Goal: Book appointment/travel/reservation

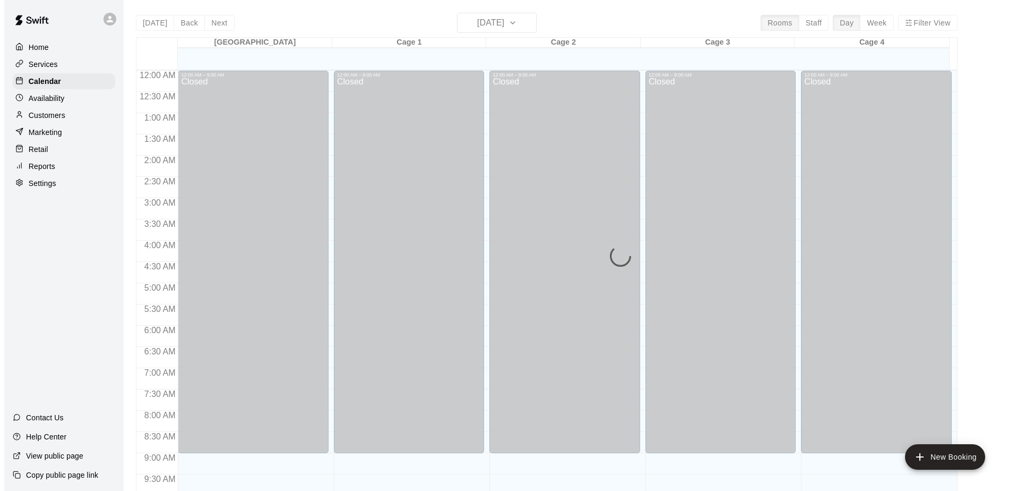
scroll to position [500, 0]
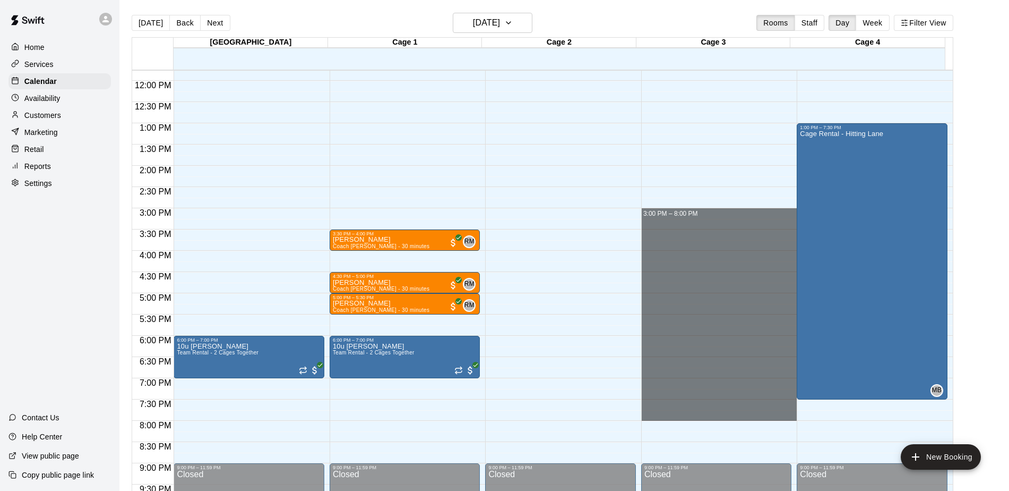
drag, startPoint x: 655, startPoint y: 213, endPoint x: 667, endPoint y: 412, distance: 199.5
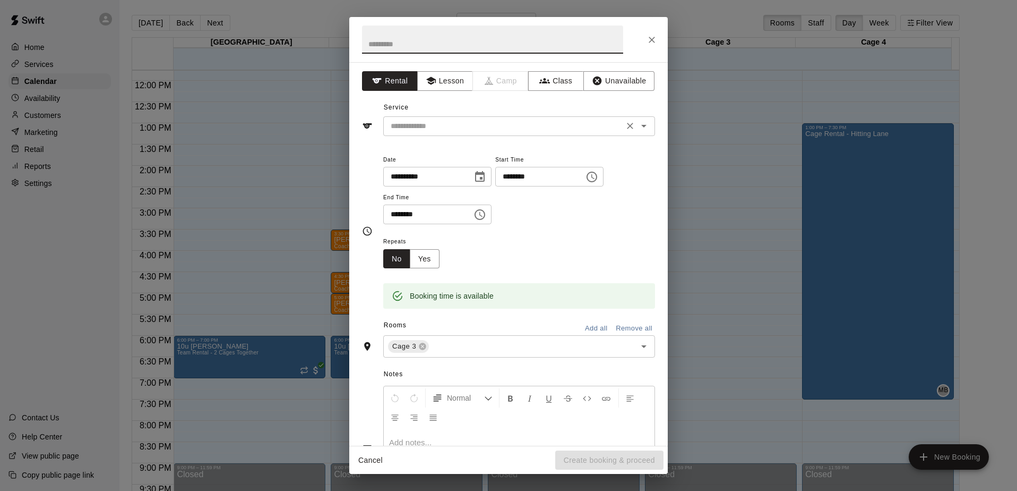
click at [455, 123] on input "text" at bounding box center [504, 125] width 234 height 13
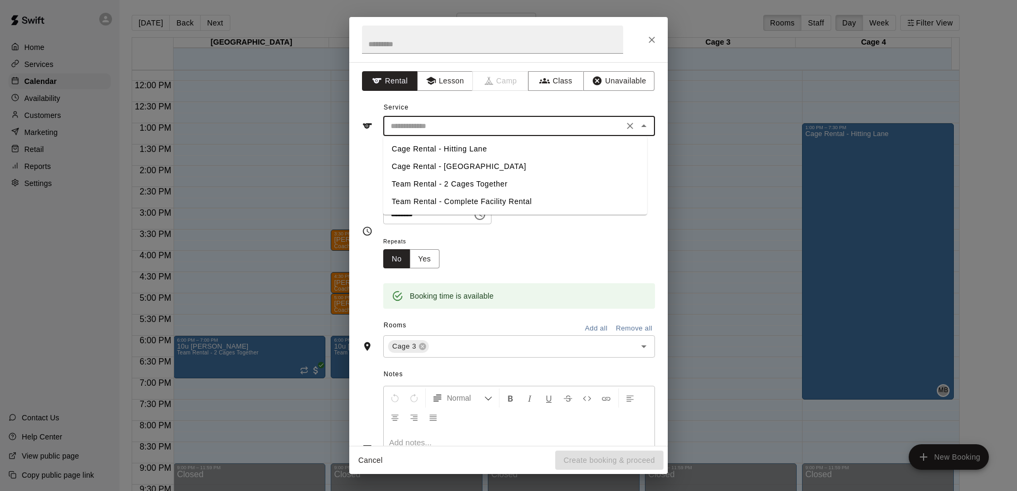
click at [430, 145] on li "Cage Rental - Hitting Lane" at bounding box center [515, 149] width 264 height 18
type input "**********"
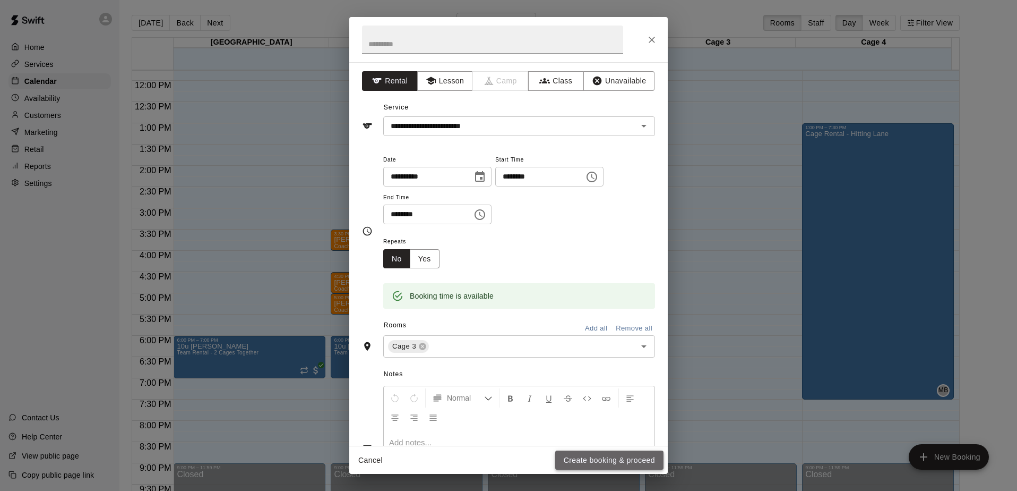
click at [611, 460] on button "Create booking & proceed" at bounding box center [609, 460] width 108 height 20
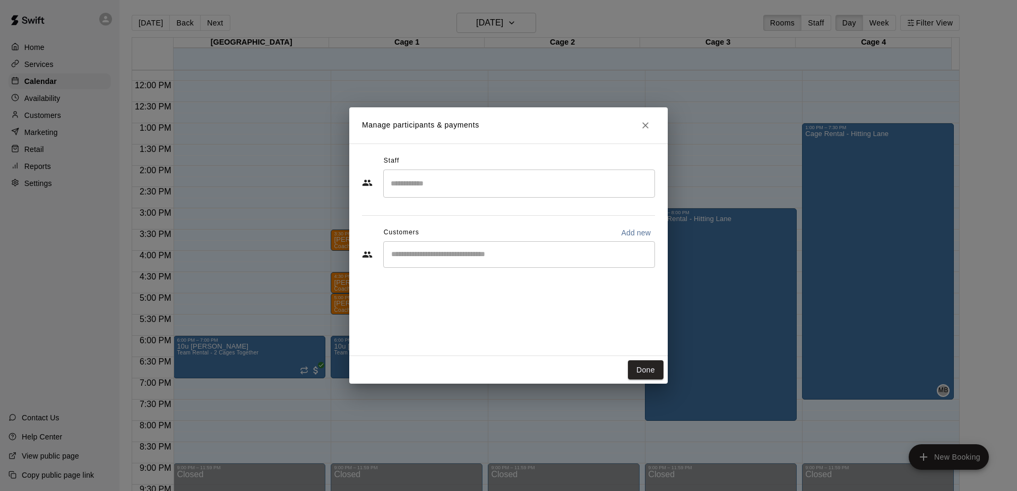
click at [435, 182] on input "Search staff" at bounding box center [519, 183] width 262 height 19
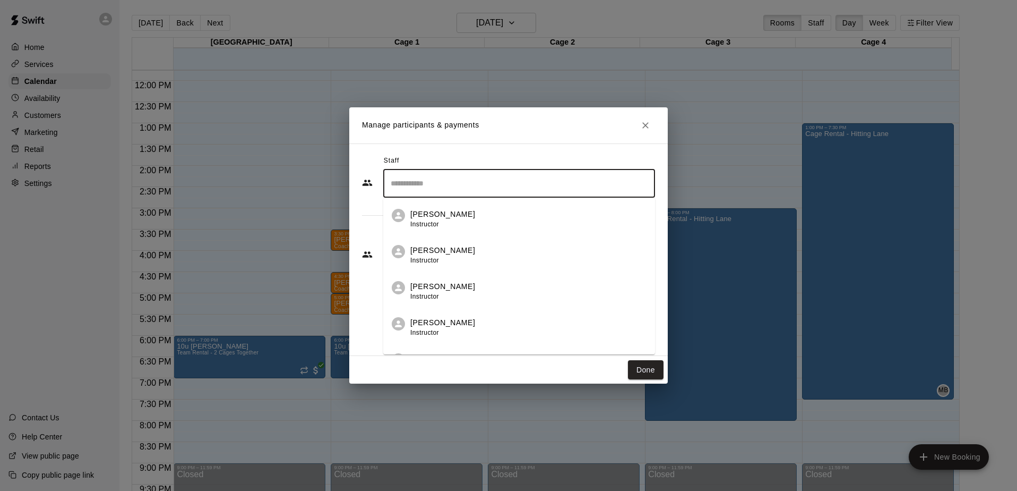
click at [441, 254] on p "[PERSON_NAME]" at bounding box center [442, 250] width 65 height 11
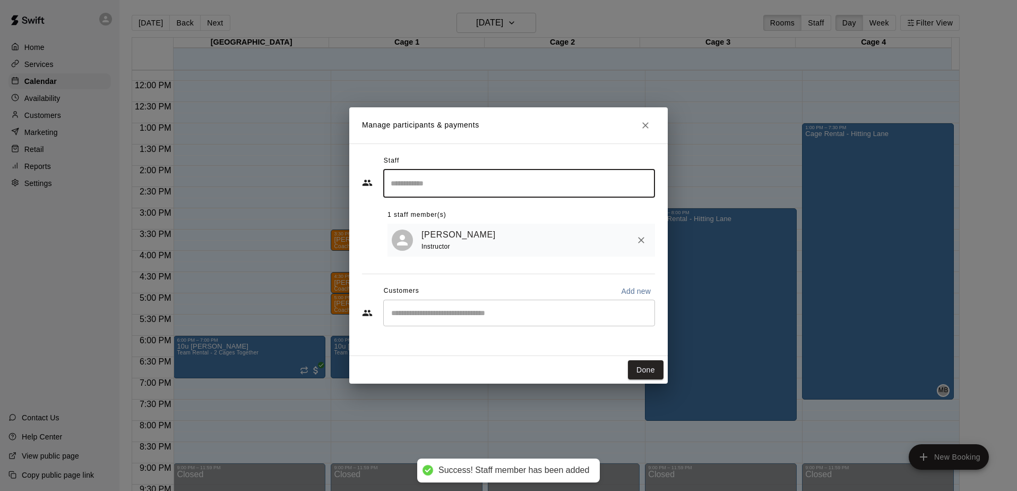
click at [646, 368] on button "Done" at bounding box center [646, 370] width 36 height 20
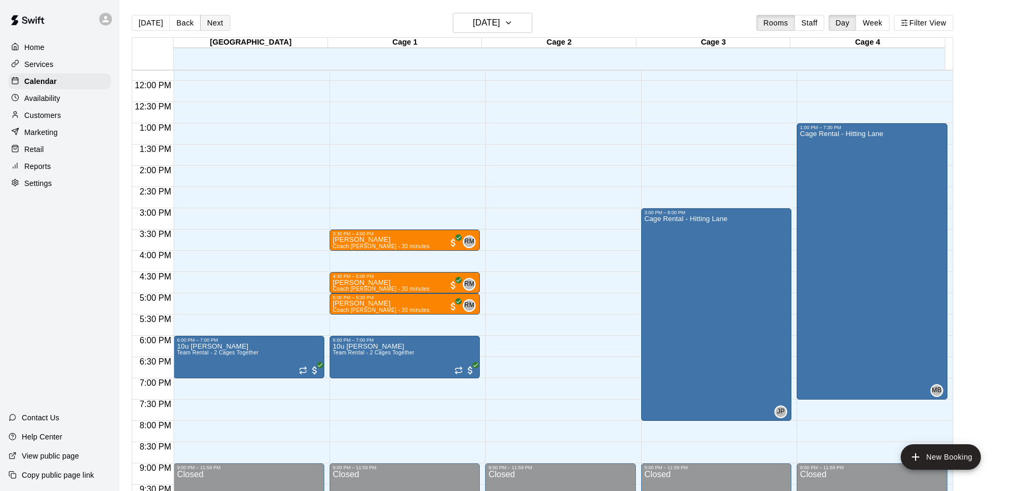
click at [220, 22] on button "Next" at bounding box center [215, 23] width 30 height 16
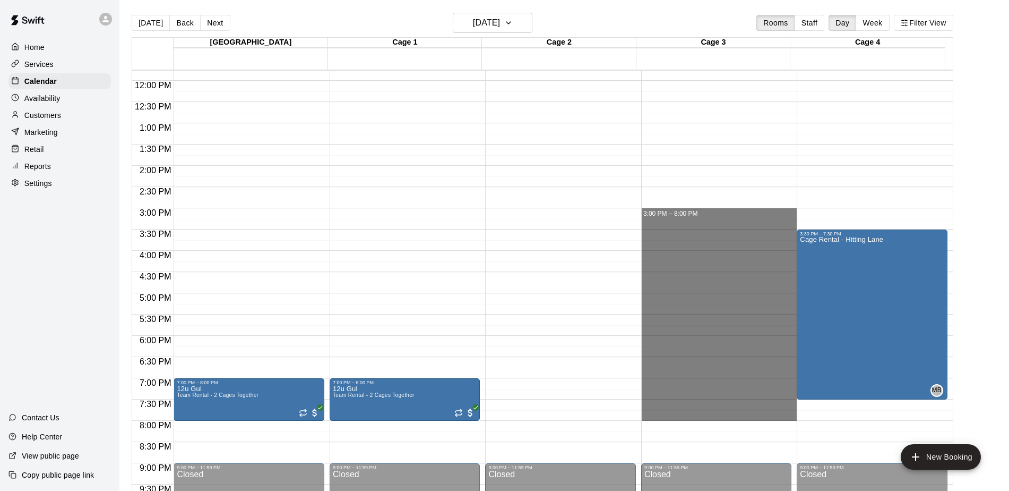
drag, startPoint x: 706, startPoint y: 213, endPoint x: 716, endPoint y: 418, distance: 204.6
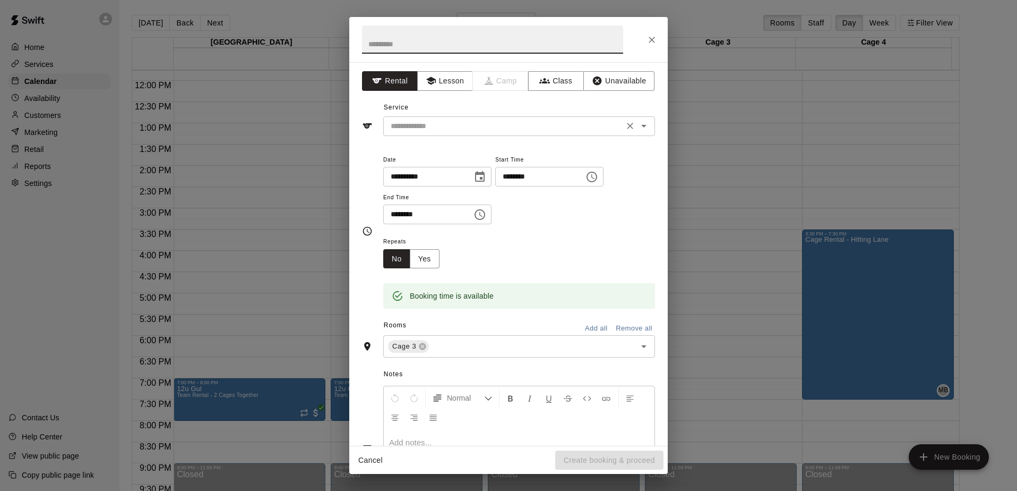
click at [444, 126] on input "text" at bounding box center [504, 125] width 234 height 13
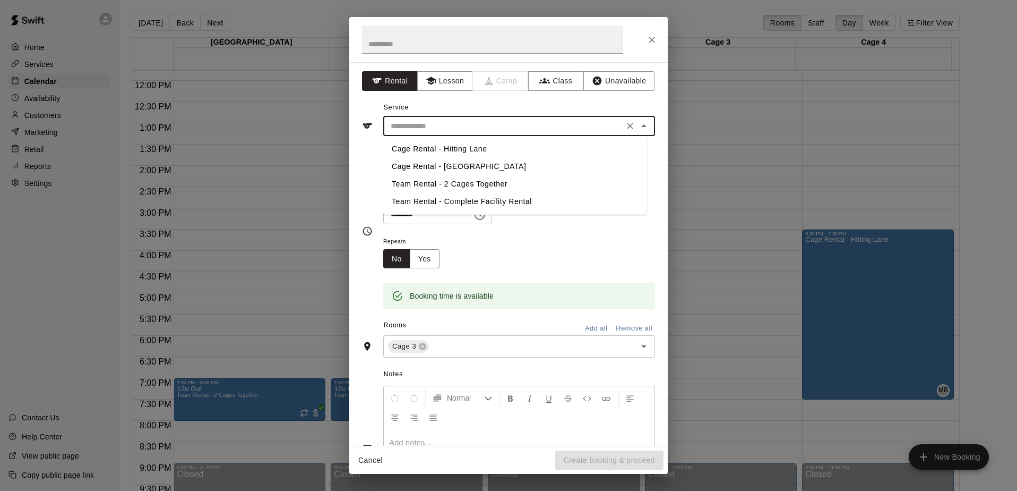
click at [431, 143] on li "Cage Rental - Hitting Lane" at bounding box center [515, 149] width 264 height 18
type input "**********"
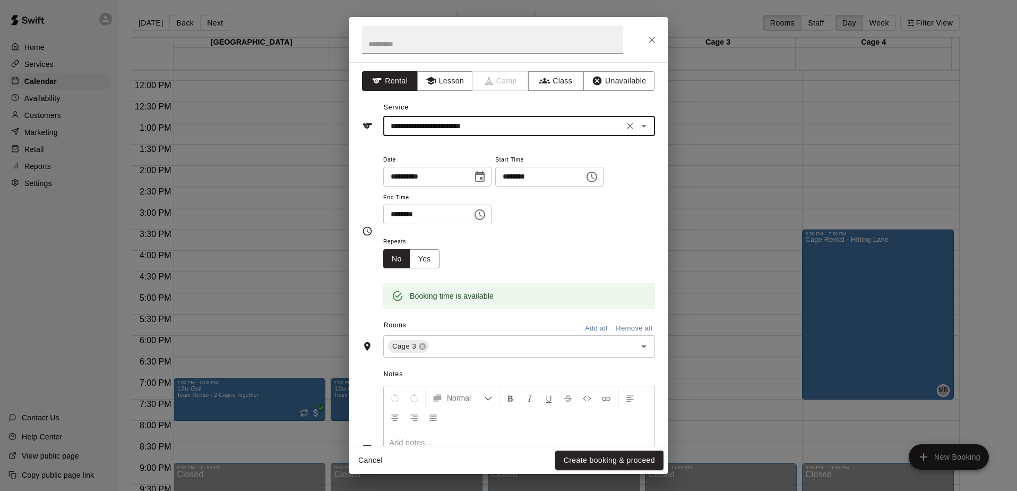
click at [616, 448] on div "Cancel Create booking & proceed" at bounding box center [508, 460] width 319 height 28
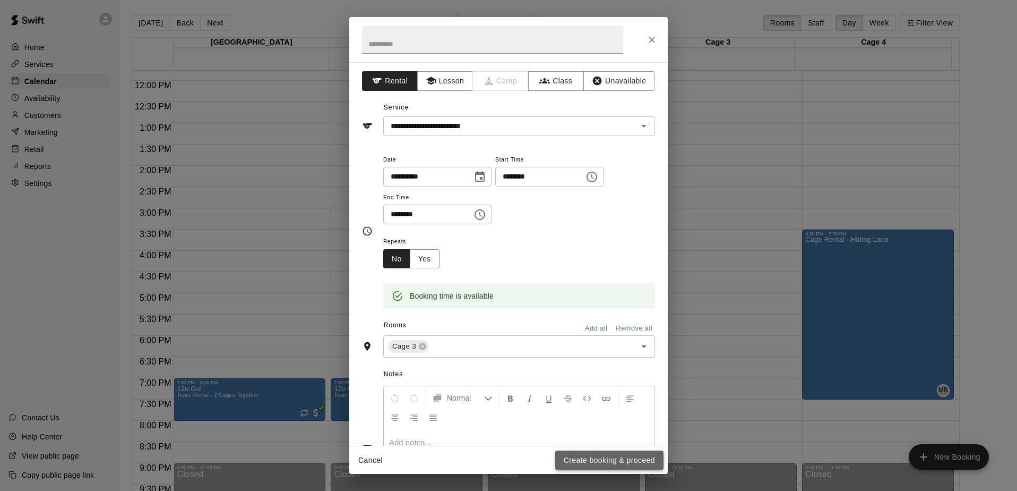
click at [617, 454] on button "Create booking & proceed" at bounding box center [609, 460] width 108 height 20
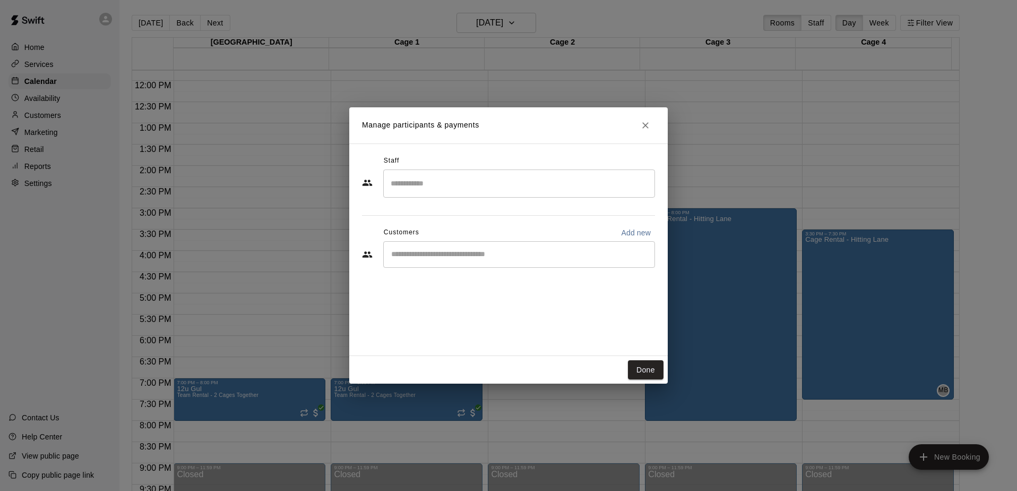
click at [463, 181] on input "Search staff" at bounding box center [519, 183] width 262 height 19
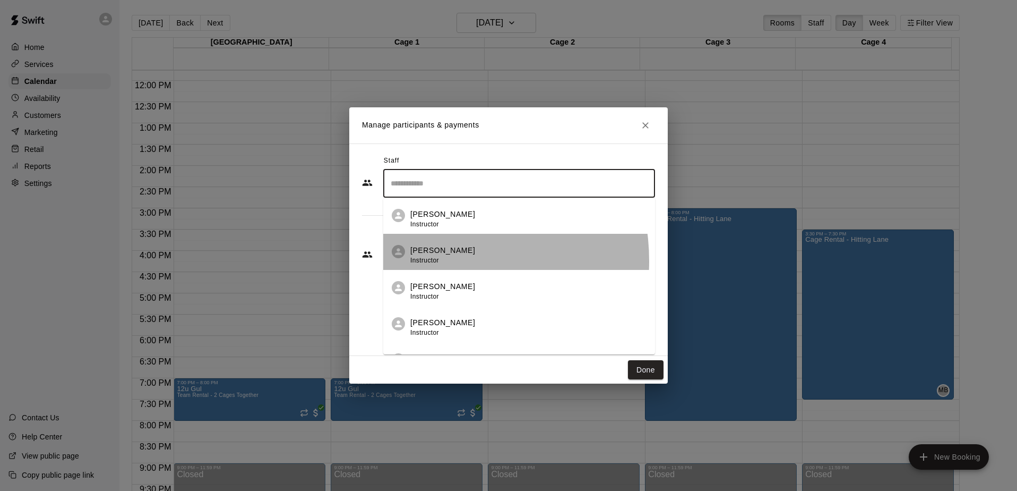
click at [429, 261] on span "Instructor" at bounding box center [424, 259] width 29 height 7
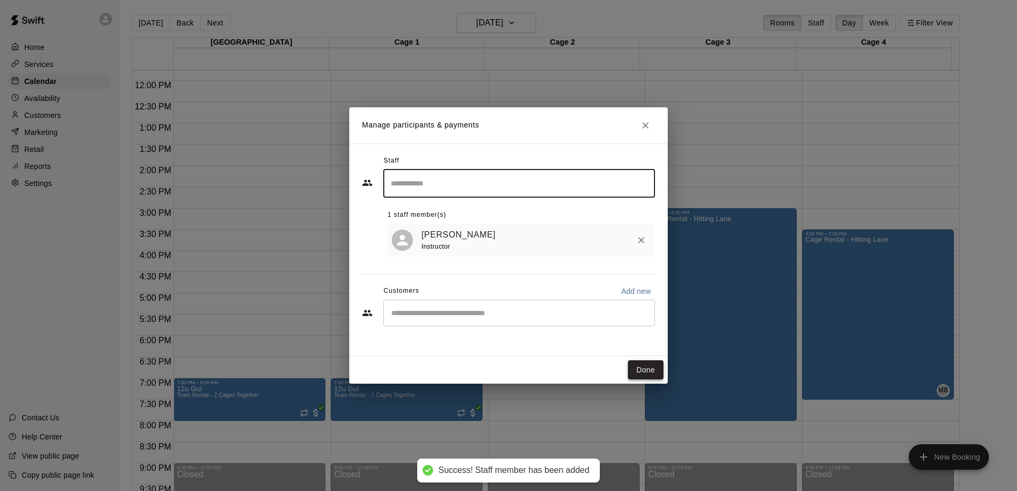
click at [650, 366] on button "Done" at bounding box center [646, 370] width 36 height 20
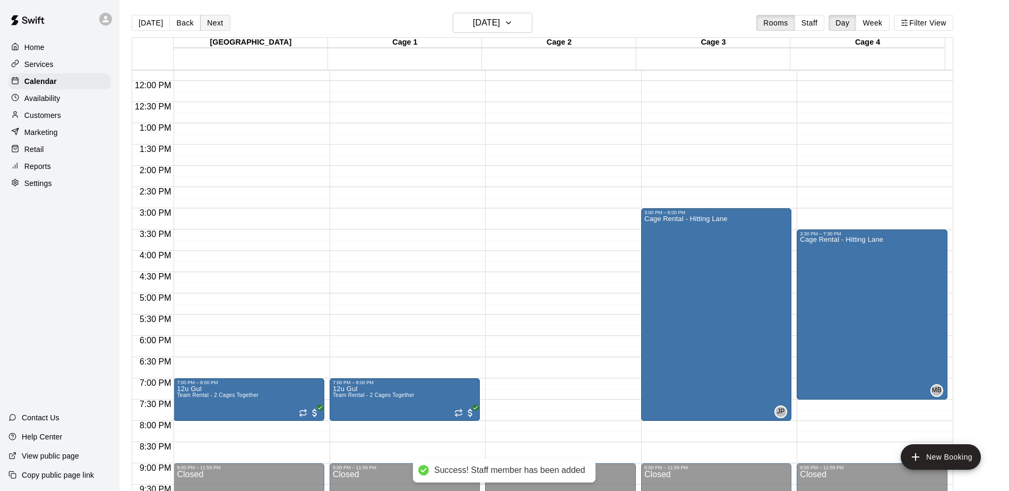
click at [215, 24] on button "Next" at bounding box center [215, 23] width 30 height 16
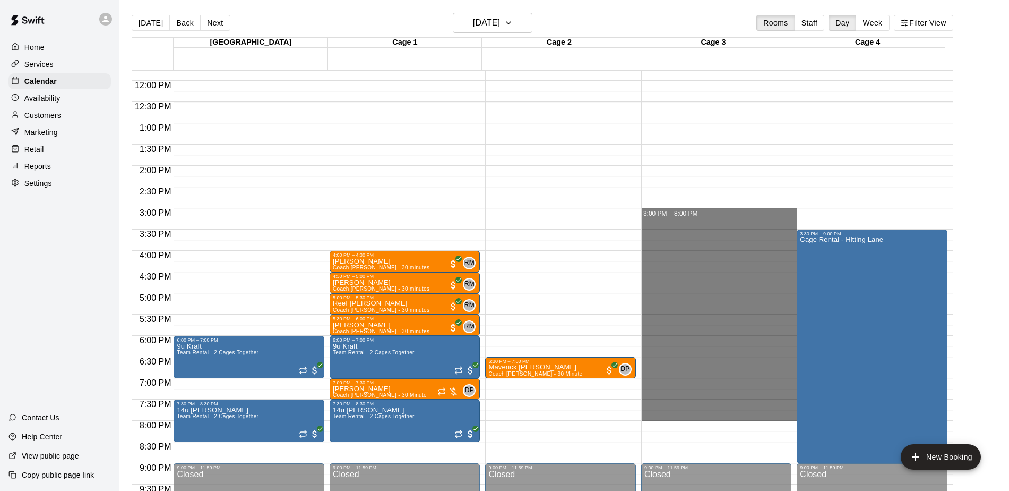
drag, startPoint x: 693, startPoint y: 214, endPoint x: 696, endPoint y: 414, distance: 199.1
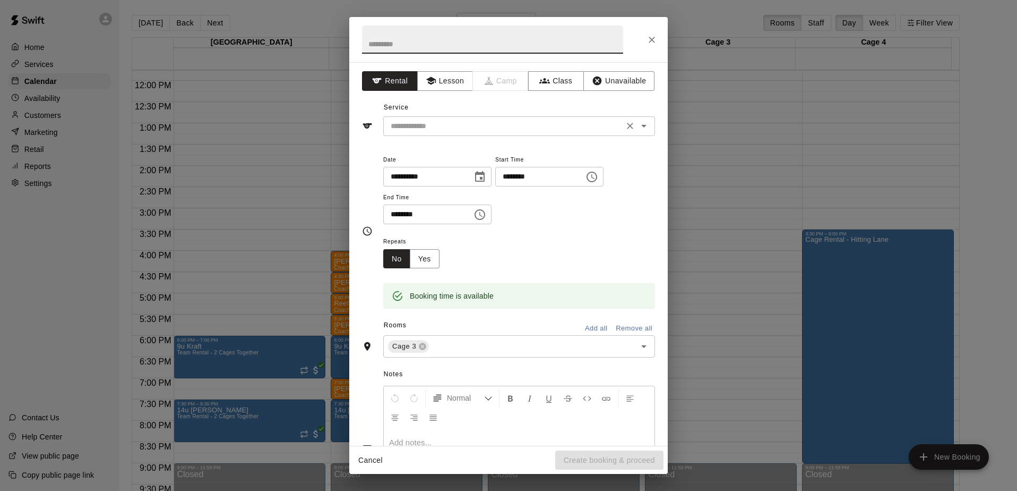
click at [441, 128] on input "text" at bounding box center [504, 125] width 234 height 13
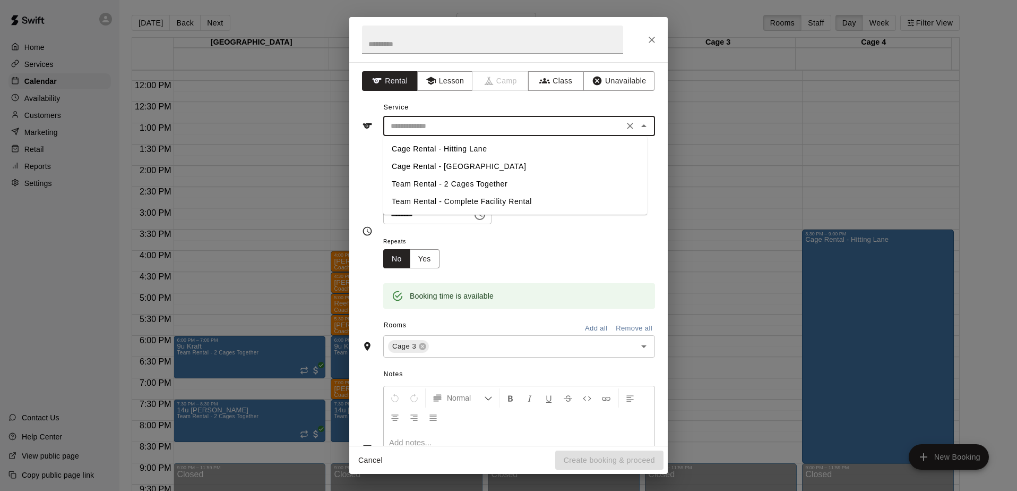
click at [424, 147] on li "Cage Rental - Hitting Lane" at bounding box center [515, 149] width 264 height 18
type input "**********"
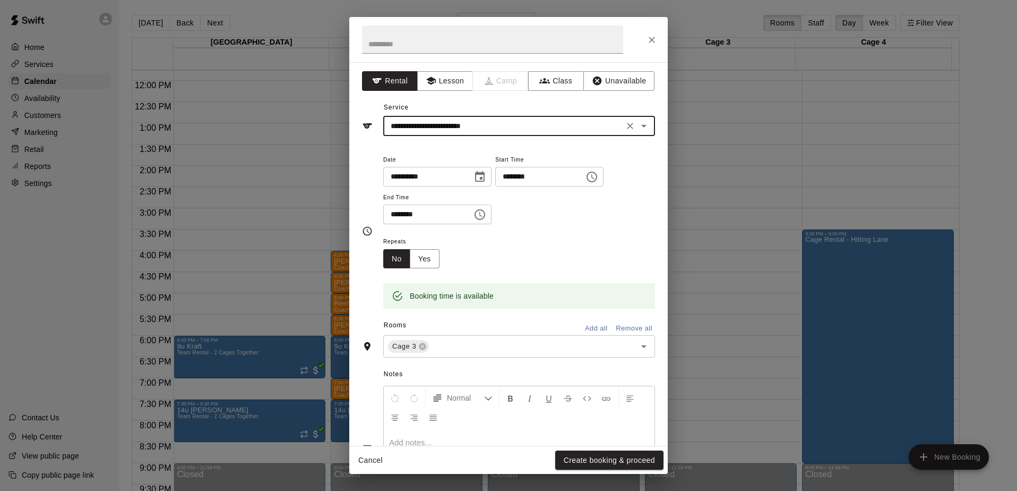
drag, startPoint x: 627, startPoint y: 456, endPoint x: 619, endPoint y: 454, distance: 8.1
click at [628, 455] on button "Create booking & proceed" at bounding box center [609, 460] width 108 height 20
click at [600, 451] on button "Create booking & proceed" at bounding box center [609, 460] width 108 height 20
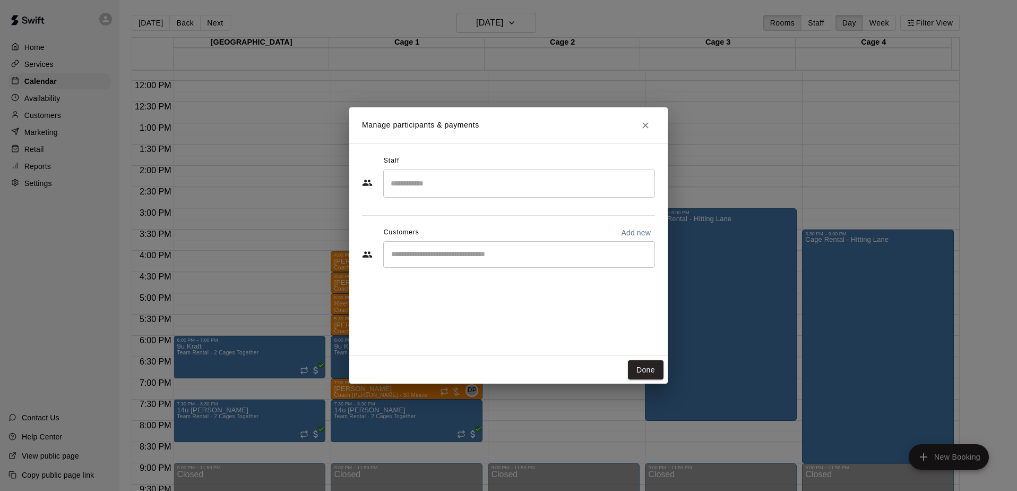
click at [452, 184] on input "Search staff" at bounding box center [519, 183] width 262 height 19
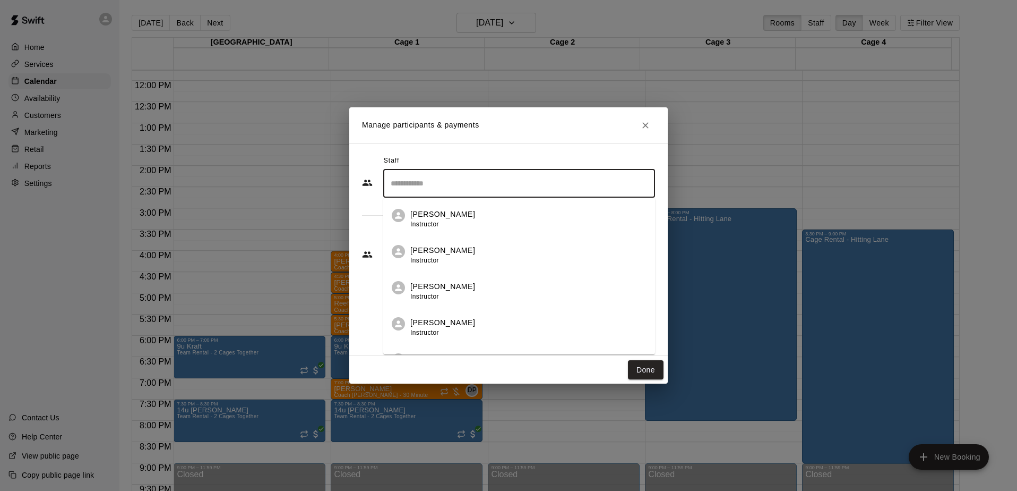
click at [435, 250] on p "[PERSON_NAME]" at bounding box center [442, 250] width 65 height 11
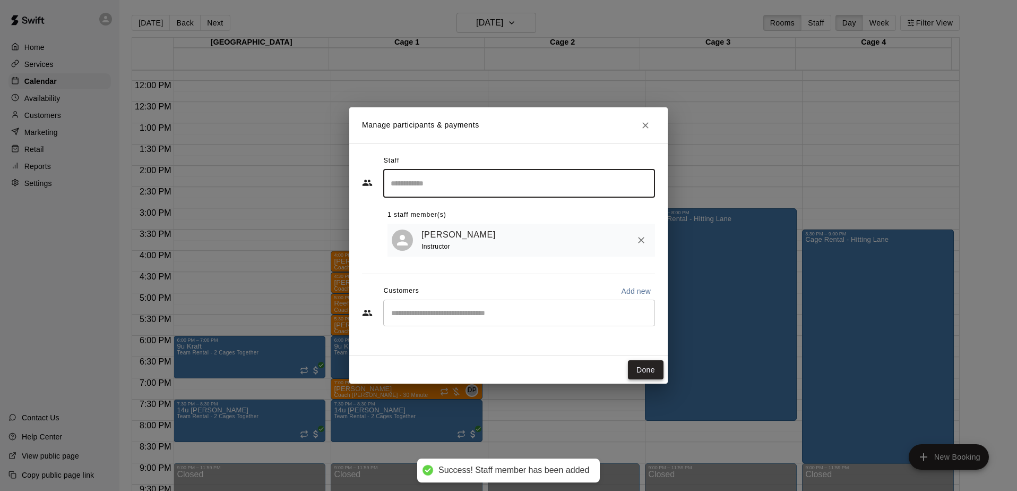
click at [657, 371] on button "Done" at bounding box center [646, 370] width 36 height 20
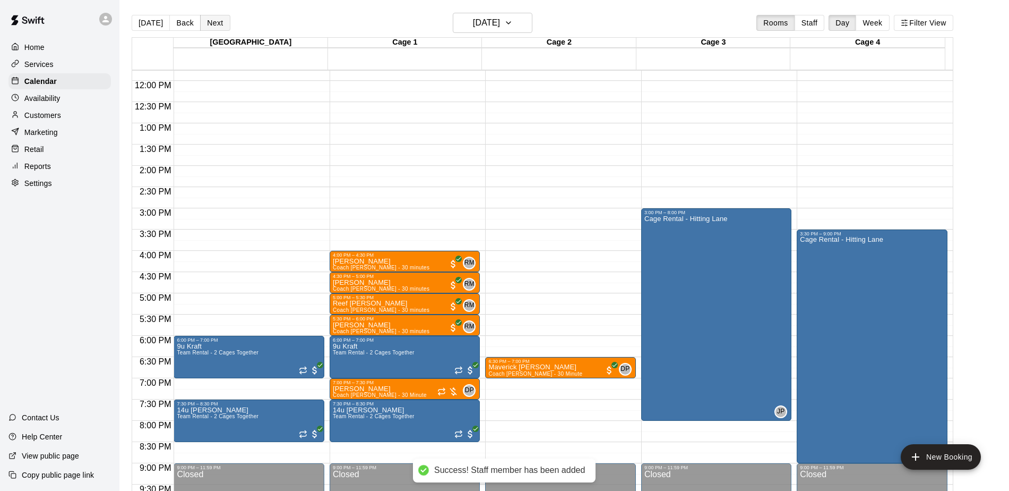
click at [215, 25] on button "Next" at bounding box center [215, 23] width 30 height 16
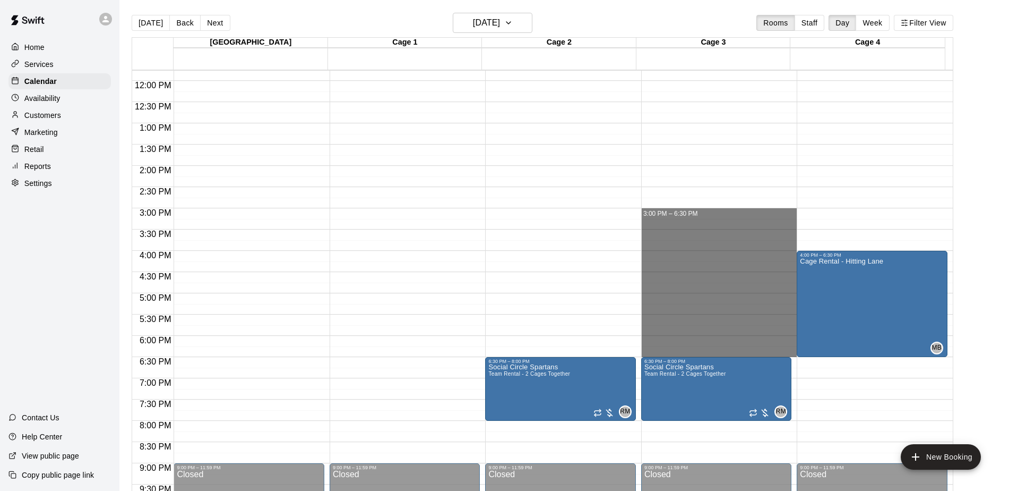
drag, startPoint x: 677, startPoint y: 211, endPoint x: 666, endPoint y: 348, distance: 136.9
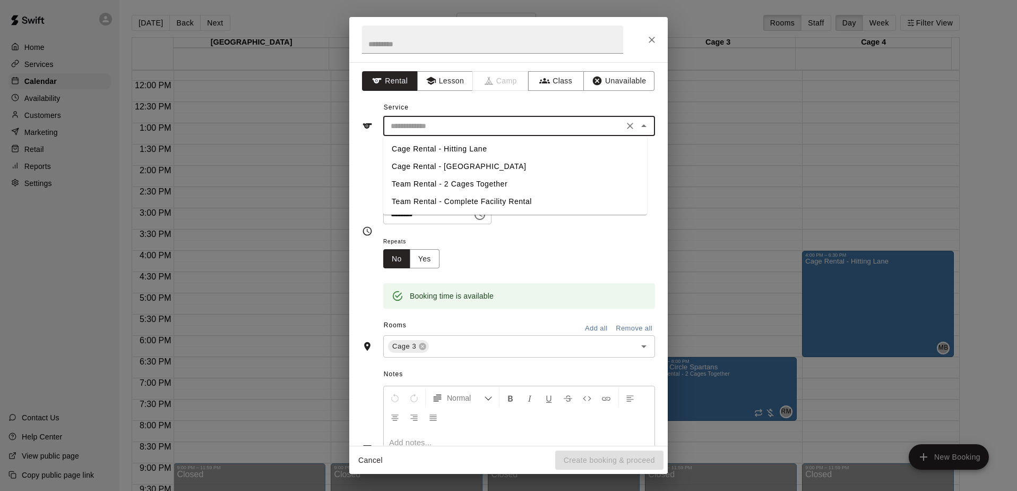
click at [431, 128] on input "text" at bounding box center [504, 125] width 234 height 13
click at [421, 149] on li "Cage Rental - Hitting Lane" at bounding box center [515, 149] width 264 height 18
type input "**********"
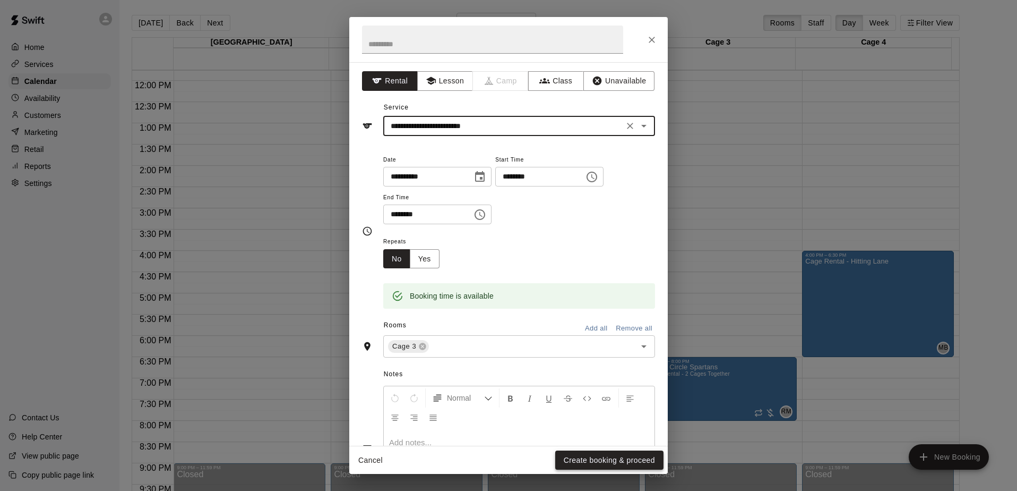
click at [588, 456] on button "Create booking & proceed" at bounding box center [609, 460] width 108 height 20
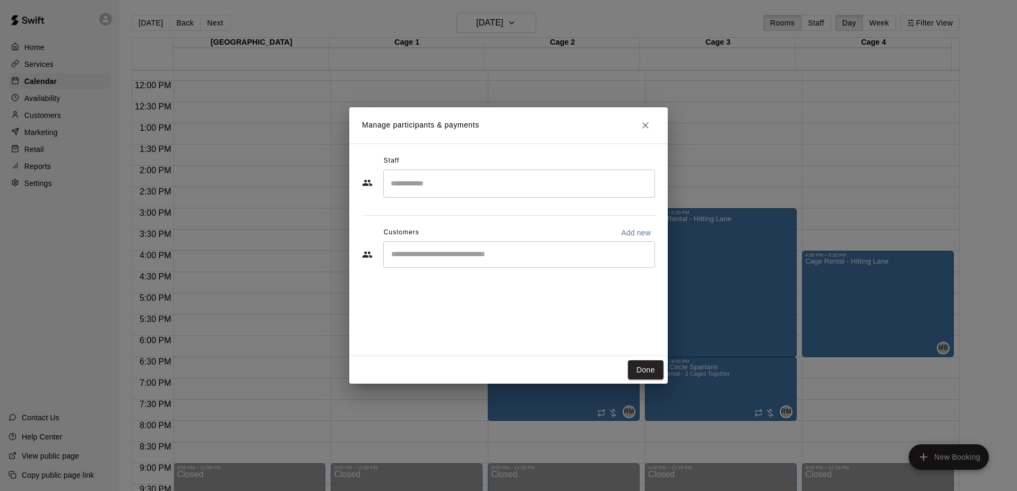
click at [430, 186] on input "Search staff" at bounding box center [519, 183] width 262 height 19
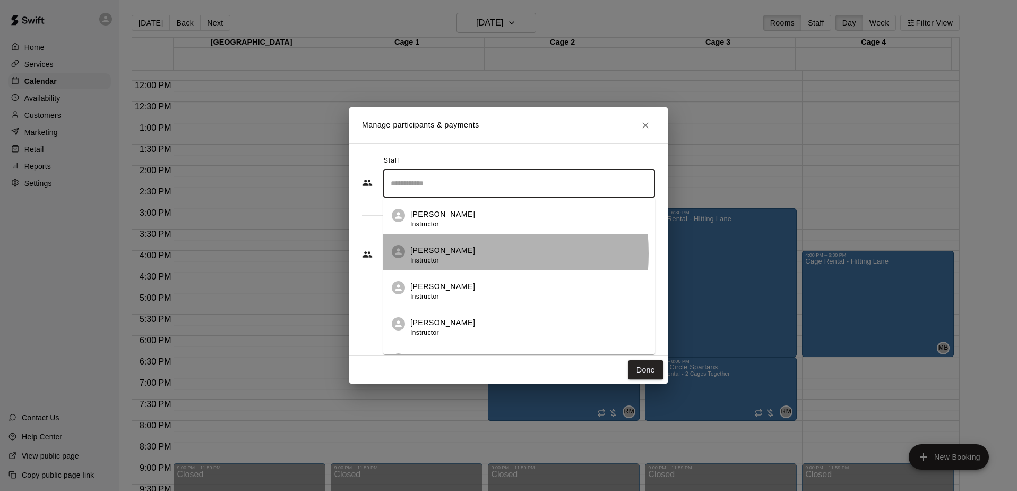
click at [429, 253] on p "[PERSON_NAME]" at bounding box center [442, 250] width 65 height 11
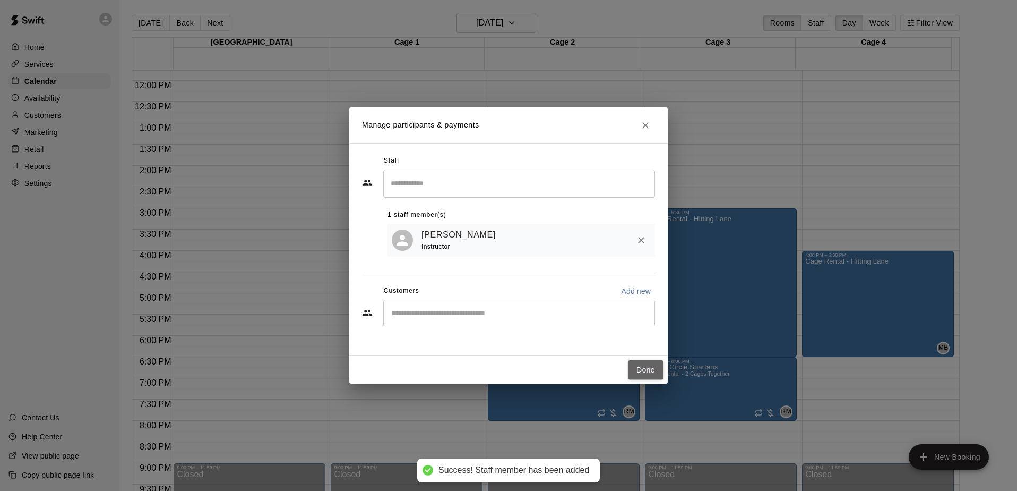
click at [651, 369] on button "Done" at bounding box center [646, 370] width 36 height 20
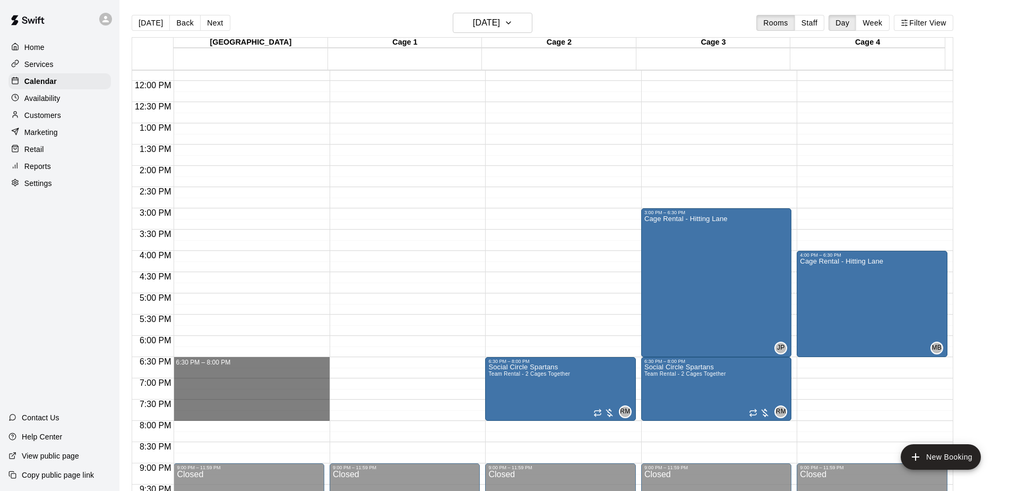
drag, startPoint x: 255, startPoint y: 362, endPoint x: 258, endPoint y: 414, distance: 51.6
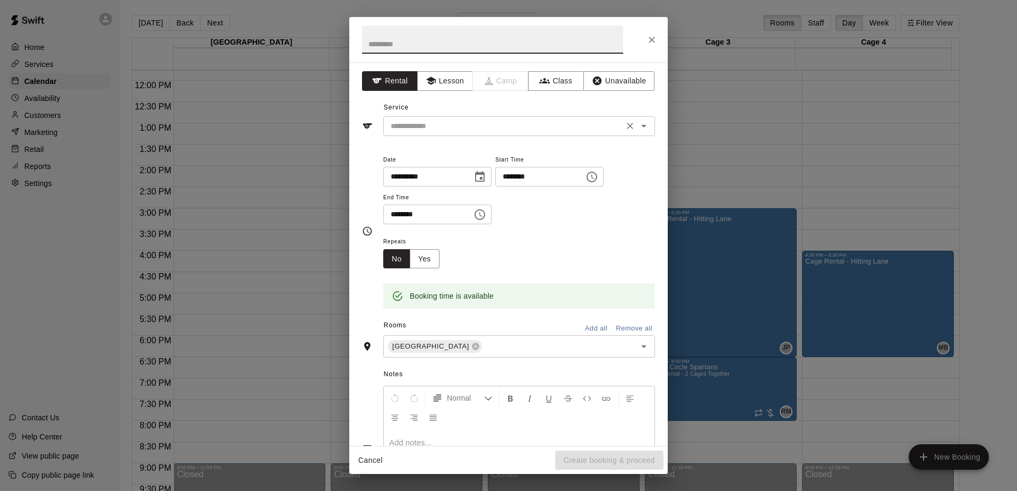
click at [424, 125] on input "text" at bounding box center [504, 125] width 234 height 13
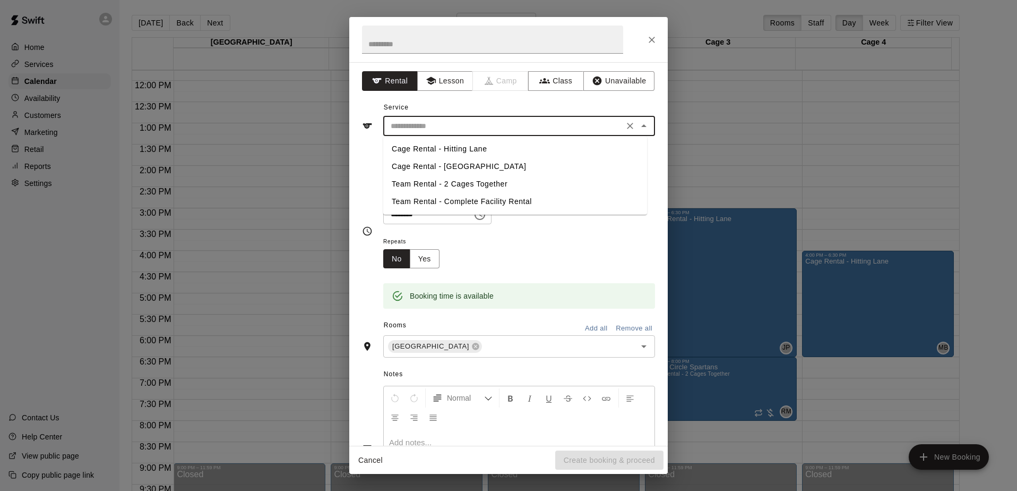
click at [425, 149] on li "Cage Rental - Hitting Lane" at bounding box center [515, 149] width 264 height 18
type input "**********"
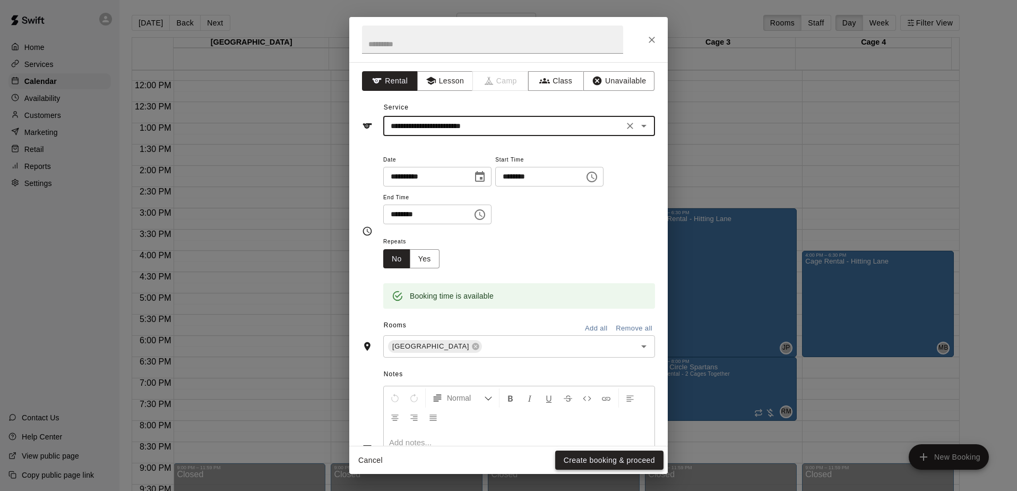
click at [607, 458] on button "Create booking & proceed" at bounding box center [609, 460] width 108 height 20
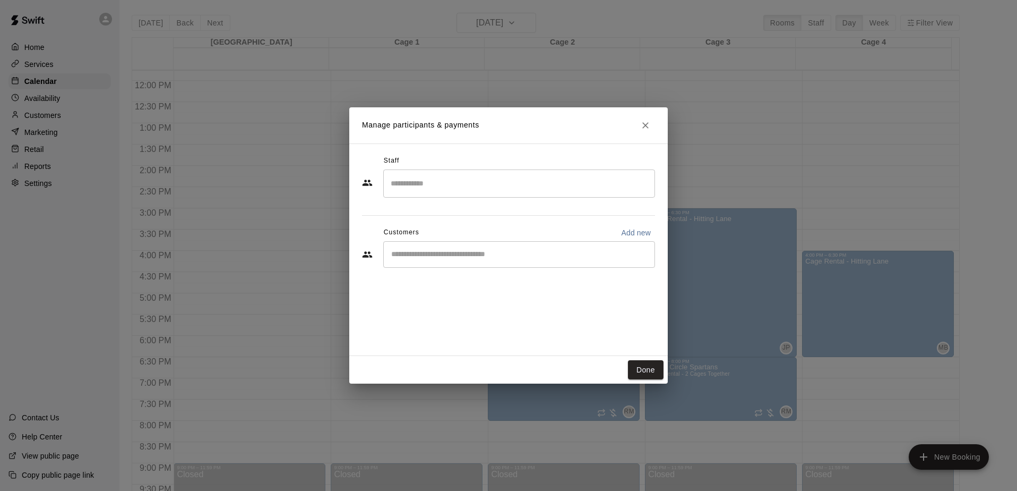
click at [440, 188] on input "Search staff" at bounding box center [519, 183] width 262 height 19
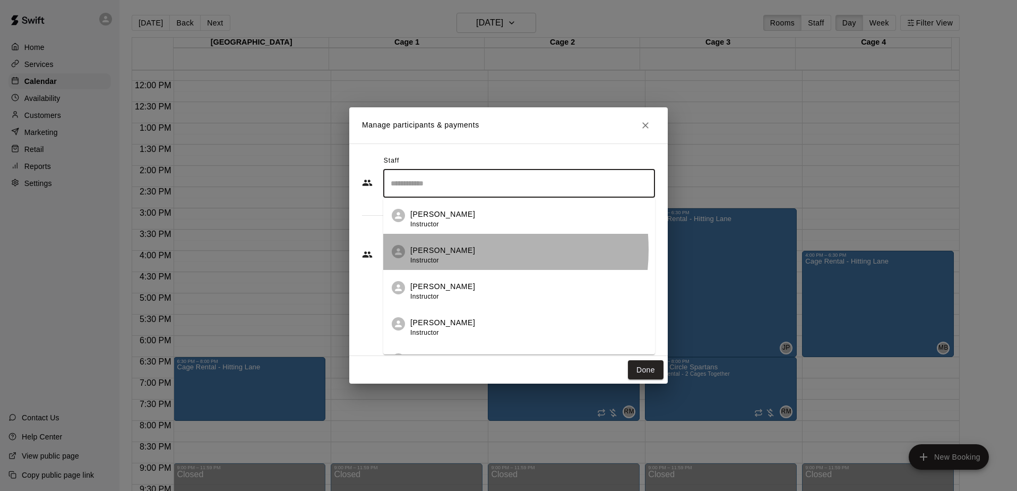
click at [448, 250] on p "[PERSON_NAME]" at bounding box center [442, 250] width 65 height 11
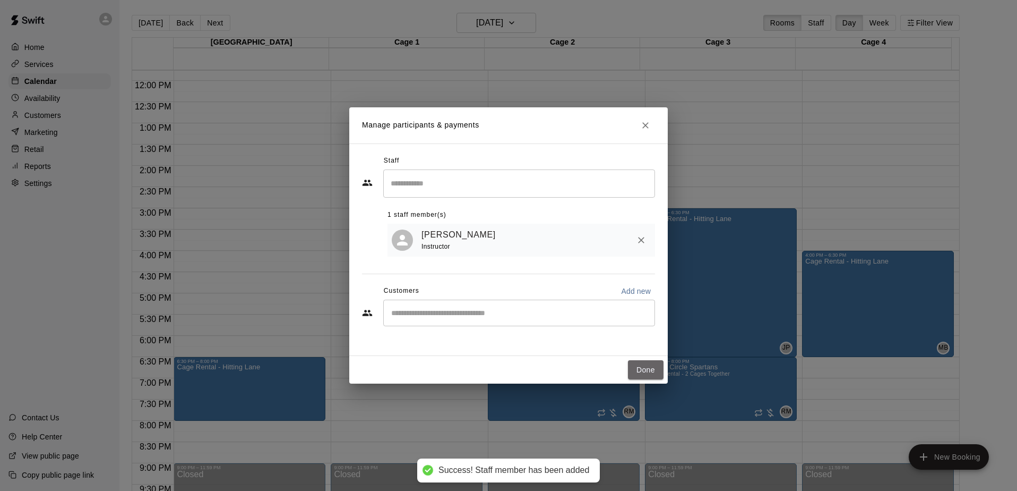
click at [652, 369] on button "Done" at bounding box center [646, 370] width 36 height 20
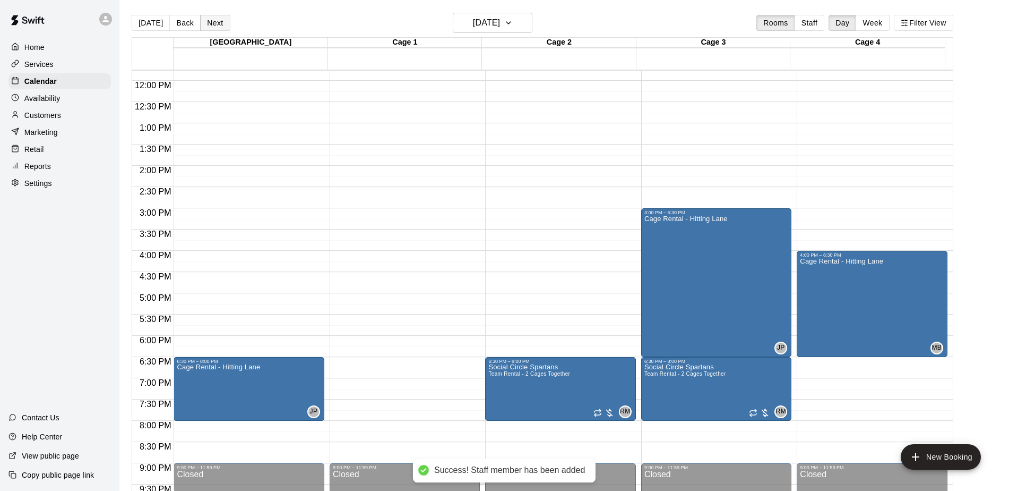
click at [205, 23] on button "Next" at bounding box center [215, 23] width 30 height 16
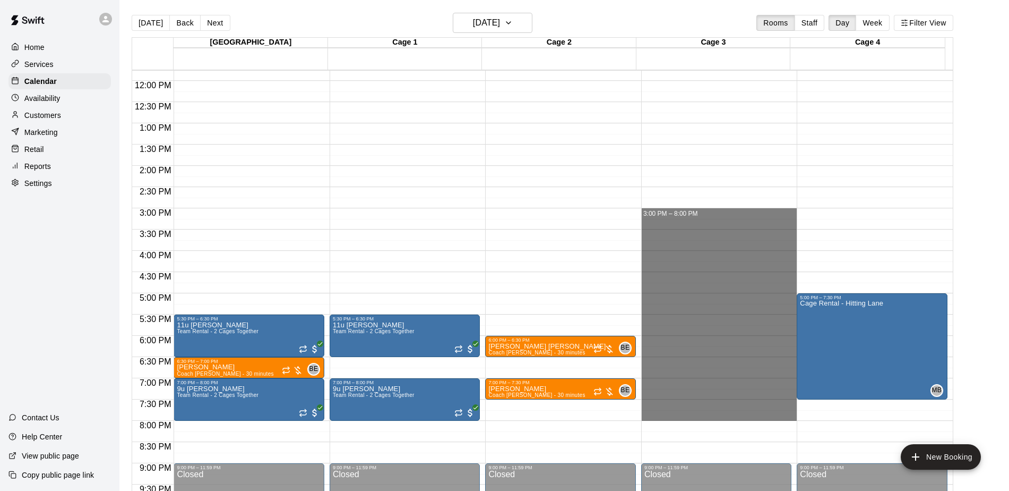
drag, startPoint x: 683, startPoint y: 210, endPoint x: 681, endPoint y: 418, distance: 208.1
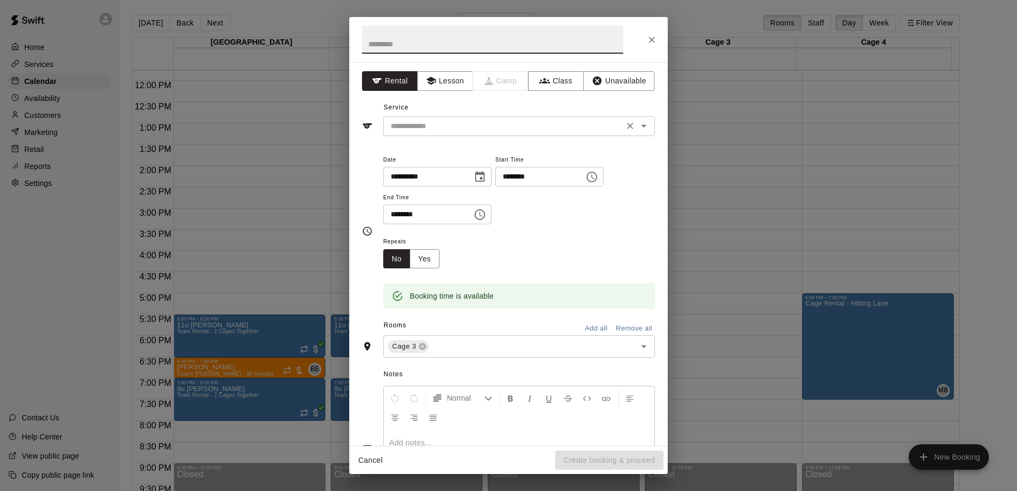
click at [403, 125] on input "text" at bounding box center [504, 125] width 234 height 13
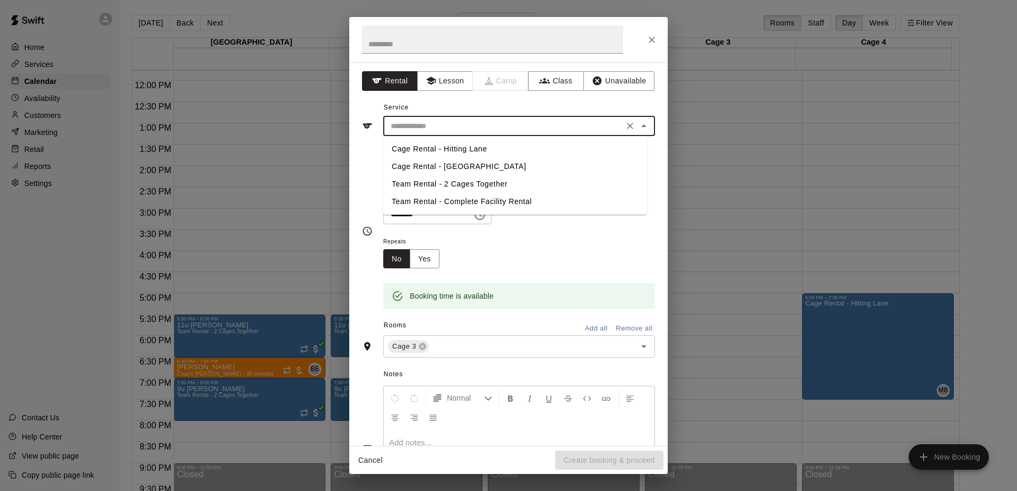
click at [406, 147] on li "Cage Rental - Hitting Lane" at bounding box center [515, 149] width 264 height 18
type input "**********"
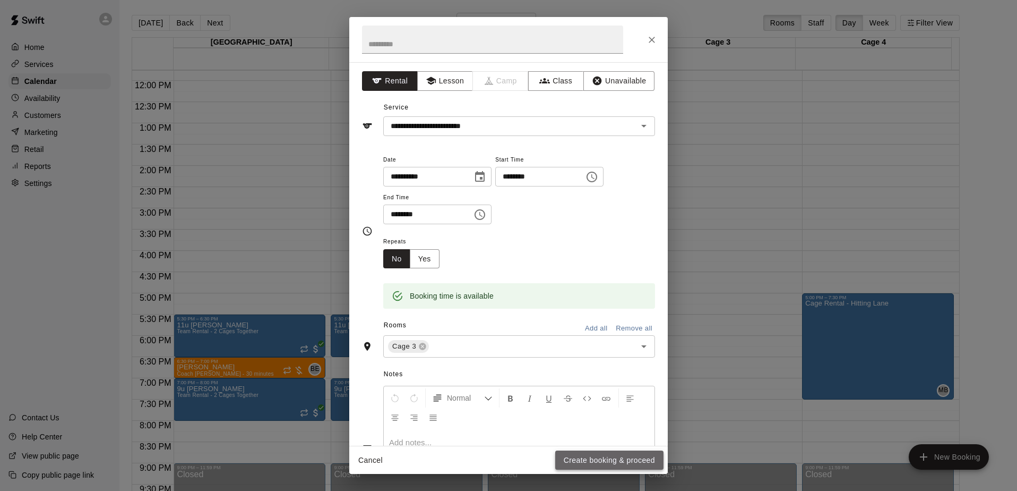
click at [573, 459] on button "Create booking & proceed" at bounding box center [609, 460] width 108 height 20
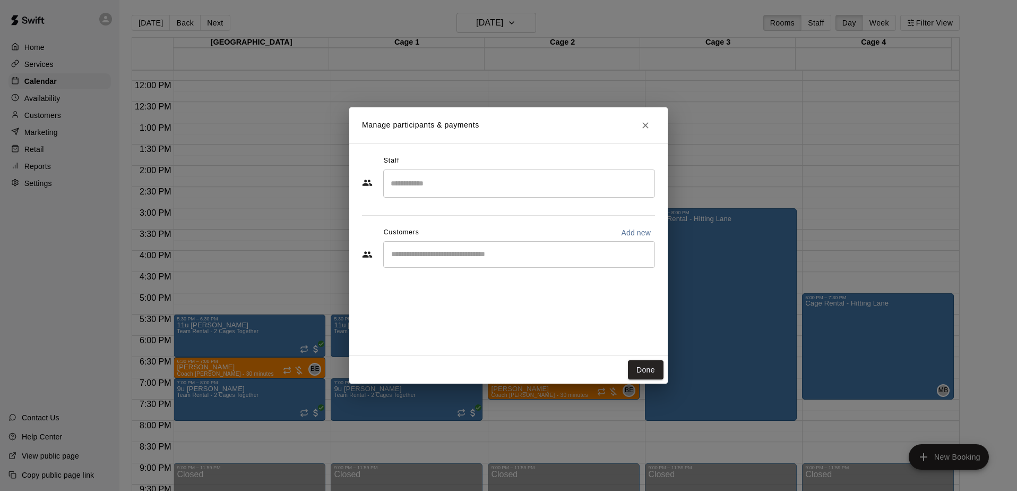
click at [416, 184] on input "Search staff" at bounding box center [519, 183] width 262 height 19
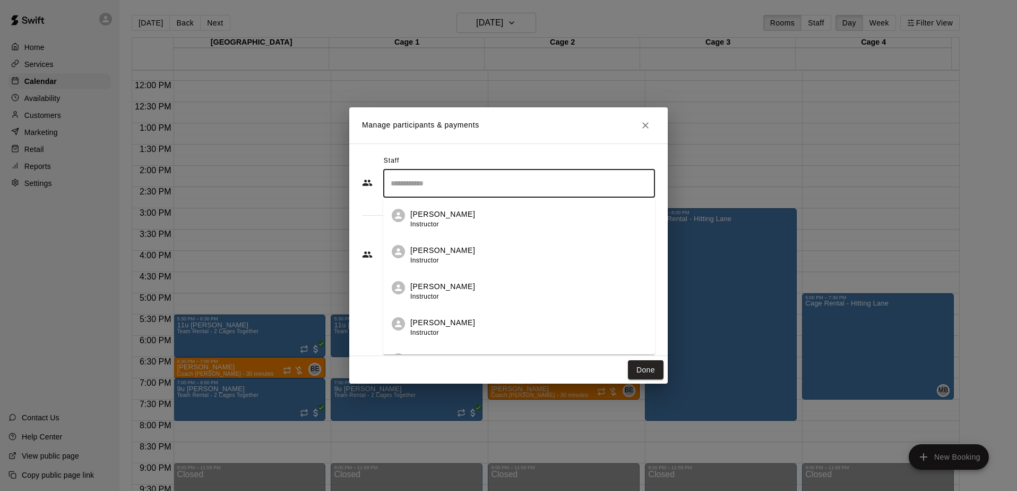
click at [424, 252] on p "[PERSON_NAME]" at bounding box center [442, 250] width 65 height 11
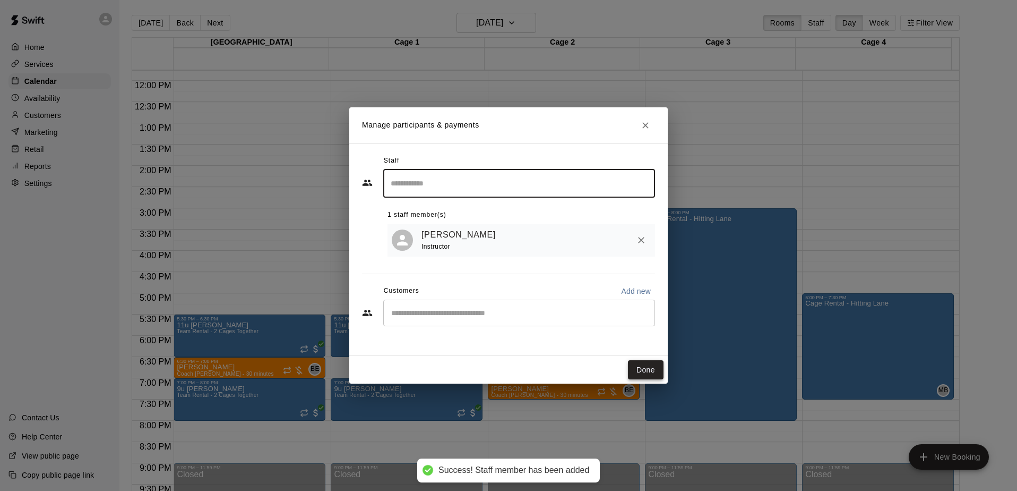
click at [647, 368] on button "Done" at bounding box center [646, 370] width 36 height 20
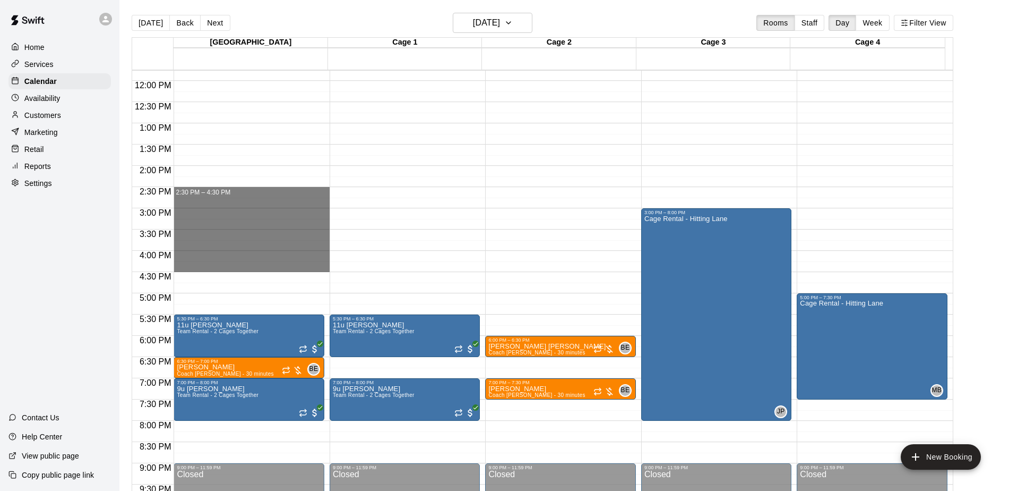
drag, startPoint x: 197, startPoint y: 193, endPoint x: 196, endPoint y: 264, distance: 71.1
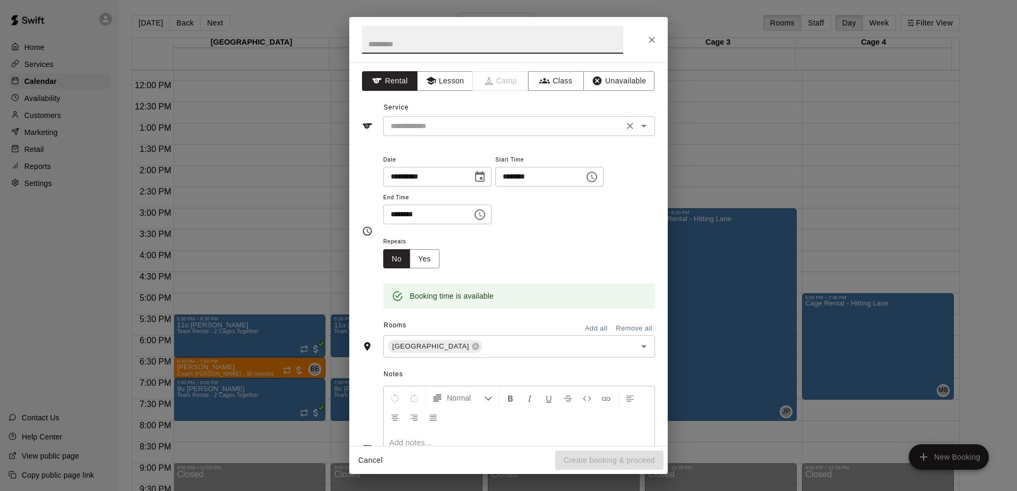
click at [423, 128] on input "text" at bounding box center [504, 125] width 234 height 13
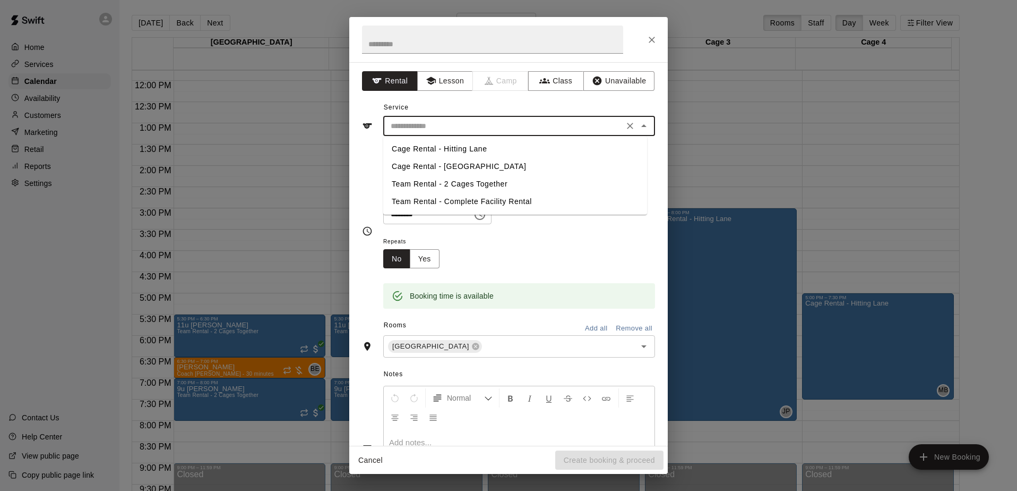
click at [424, 151] on li "Cage Rental - Hitting Lane" at bounding box center [515, 149] width 264 height 18
type input "**********"
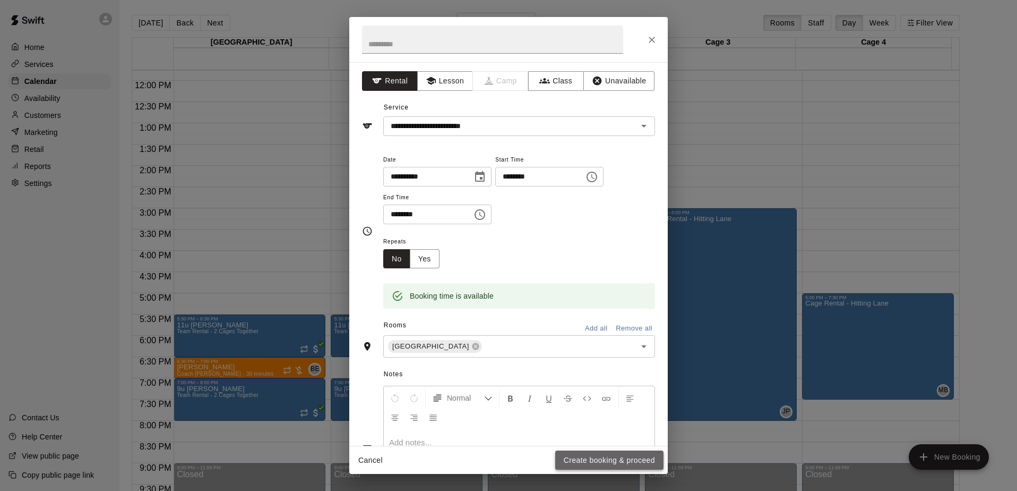
click at [619, 460] on button "Create booking & proceed" at bounding box center [609, 460] width 108 height 20
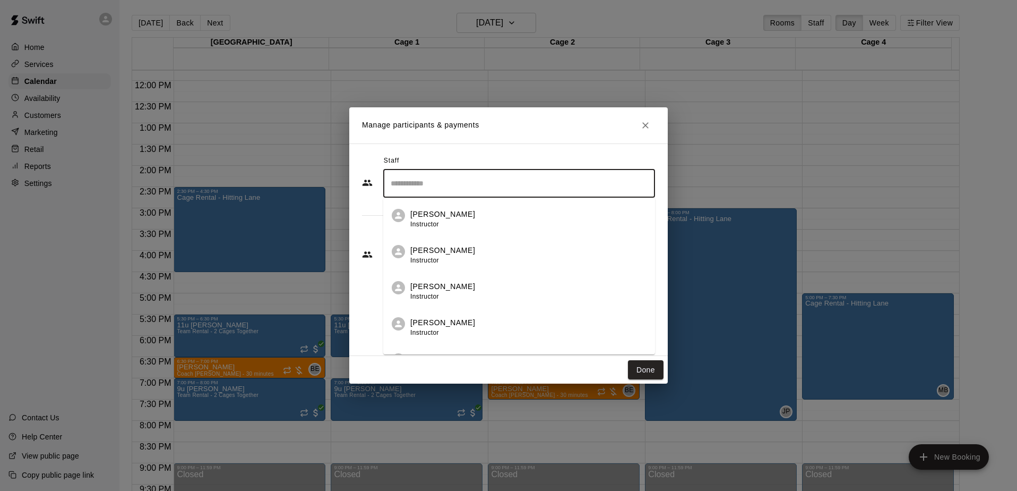
click at [443, 184] on input "Search staff" at bounding box center [519, 183] width 262 height 19
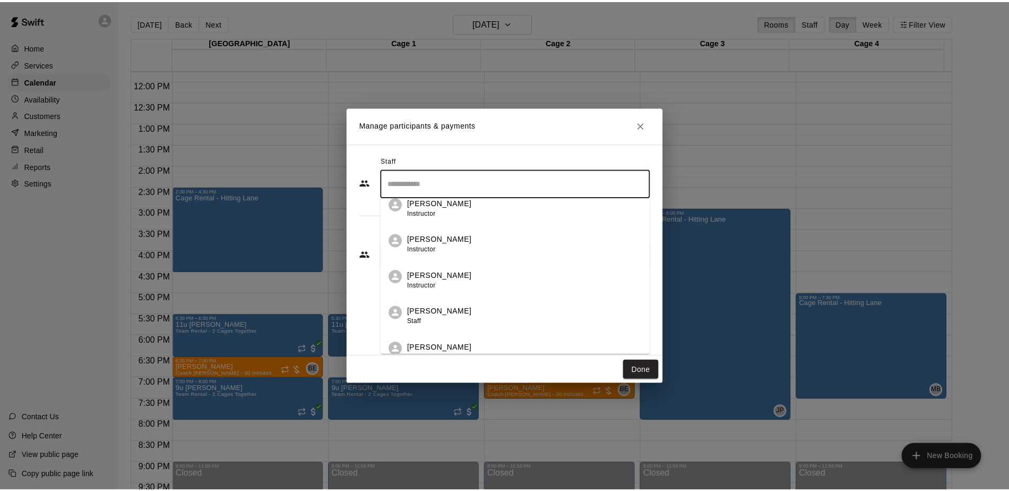
scroll to position [0, 0]
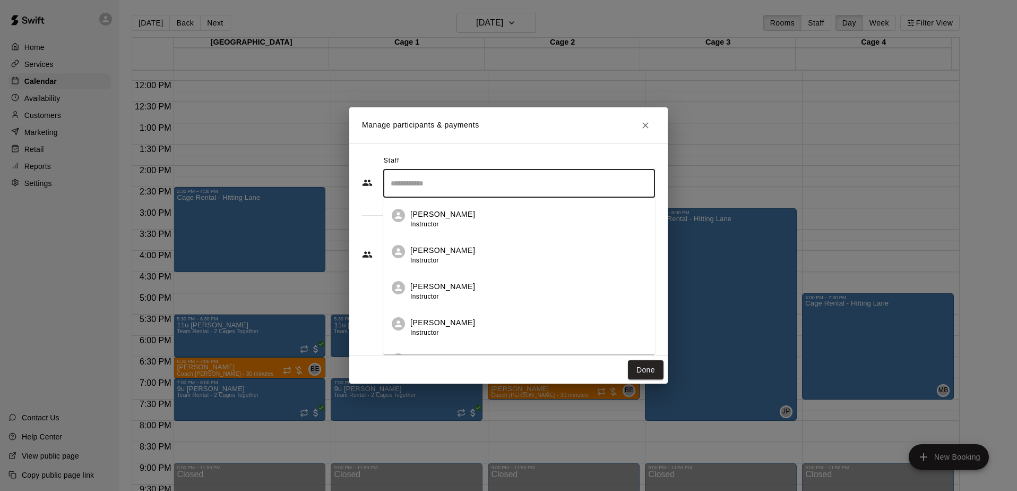
click at [426, 213] on p "[PERSON_NAME]" at bounding box center [442, 214] width 65 height 11
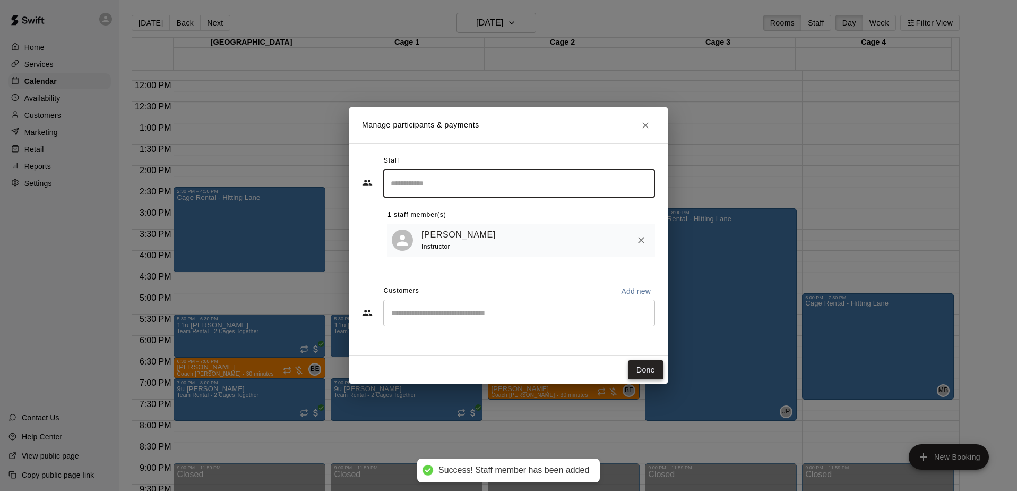
click at [648, 372] on button "Done" at bounding box center [646, 370] width 36 height 20
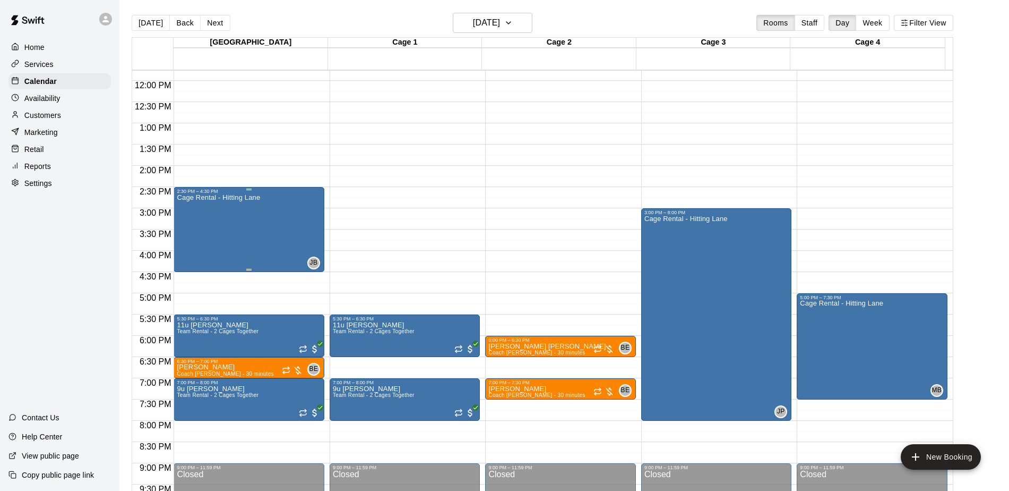
click at [255, 212] on div "Cage Rental - Hitting Lane" at bounding box center [218, 439] width 83 height 491
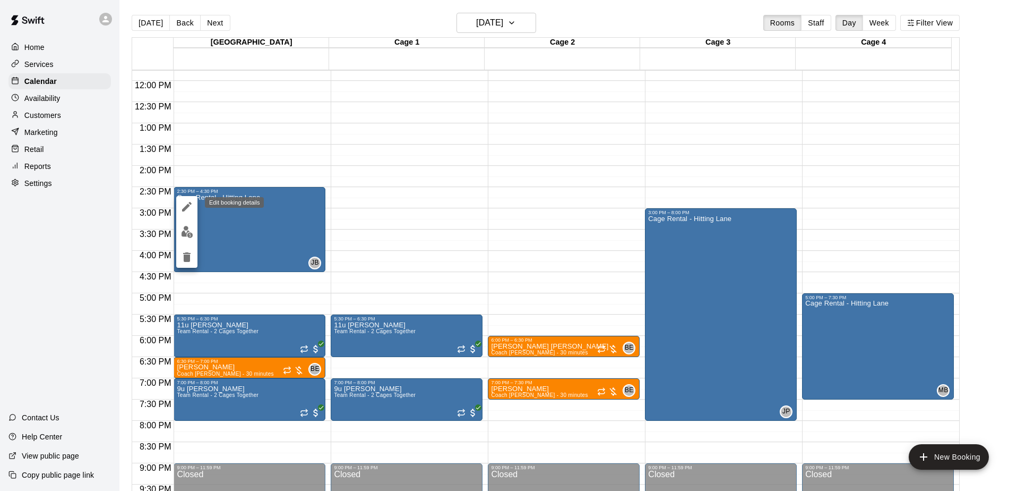
click at [190, 206] on icon "edit" at bounding box center [187, 206] width 13 height 13
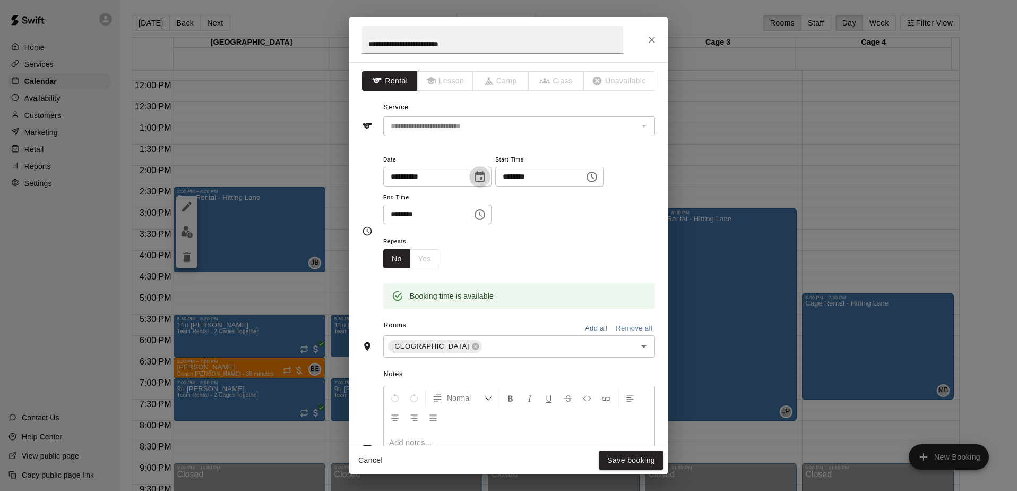
click at [485, 177] on icon "Choose date, selected date is Aug 22, 2025" at bounding box center [480, 176] width 10 height 11
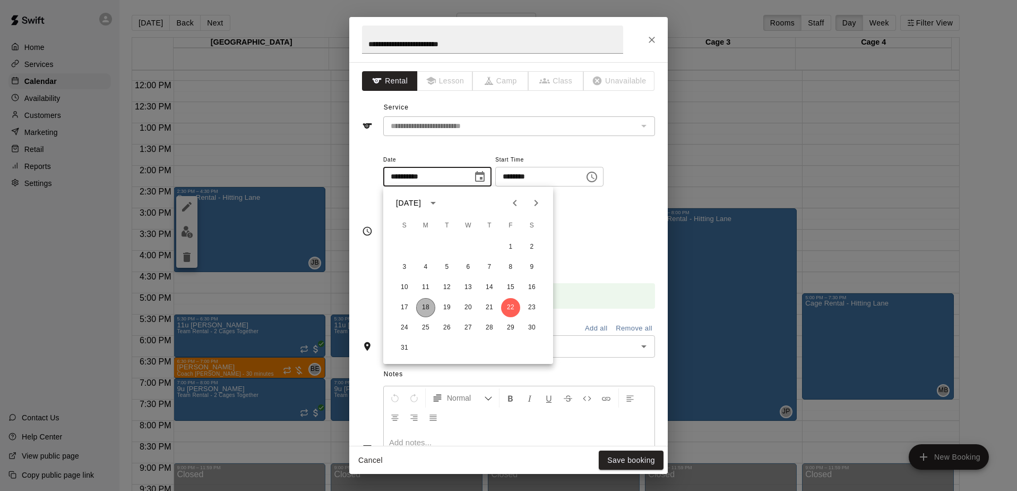
click at [431, 302] on button "18" at bounding box center [425, 307] width 19 height 19
type input "**********"
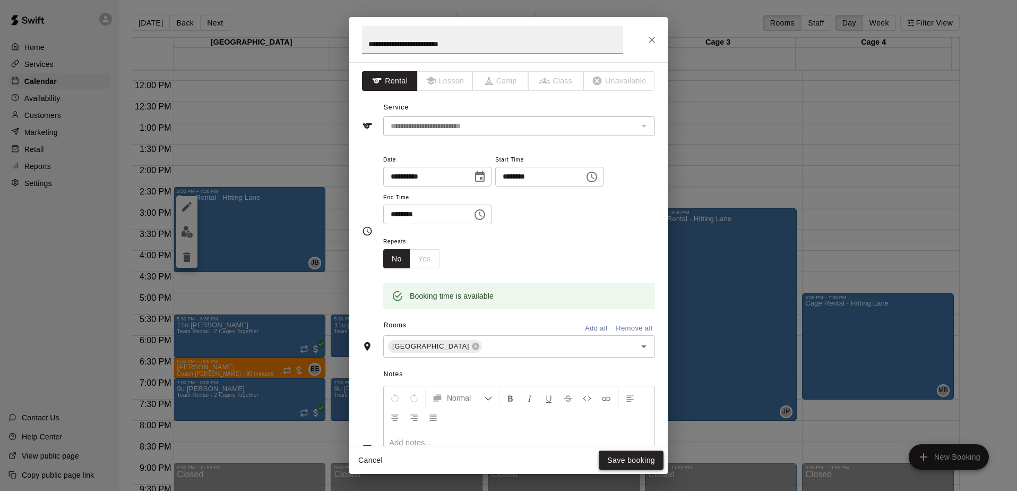
click at [633, 456] on button "Save booking" at bounding box center [631, 460] width 65 height 20
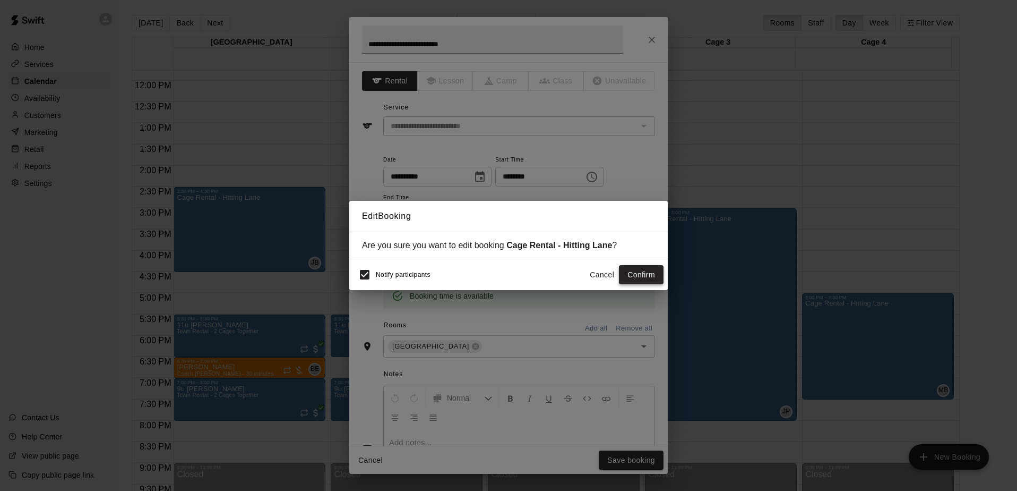
click at [650, 277] on button "Confirm" at bounding box center [641, 275] width 45 height 20
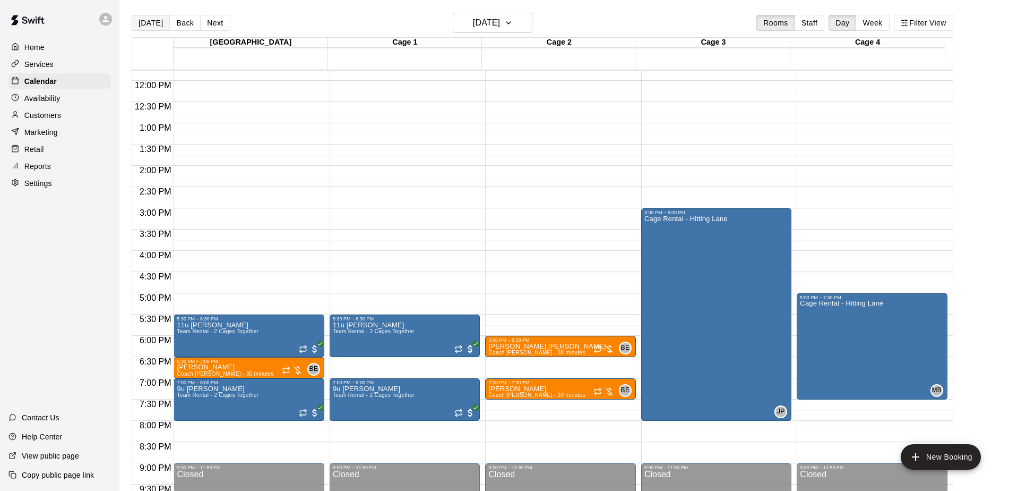
click at [145, 20] on button "[DATE]" at bounding box center [151, 23] width 38 height 16
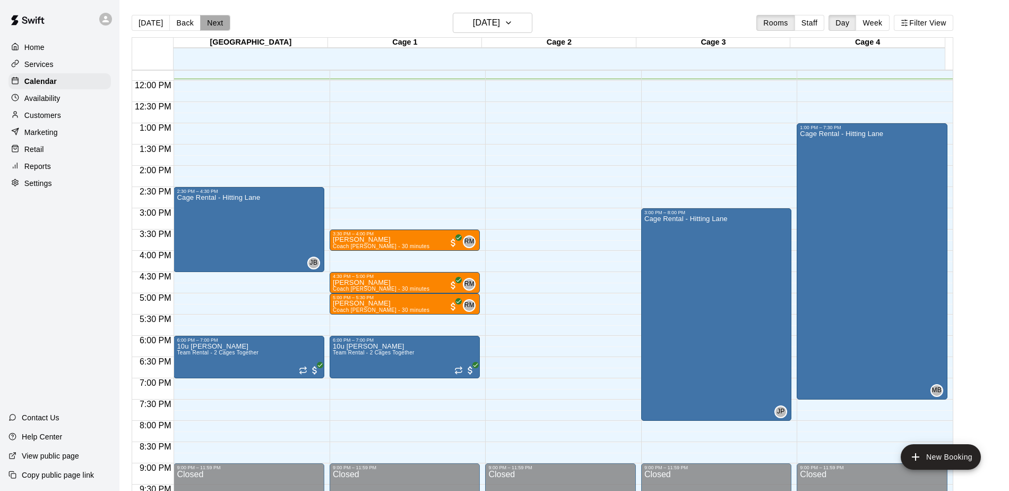
click at [216, 18] on button "Next" at bounding box center [215, 23] width 30 height 16
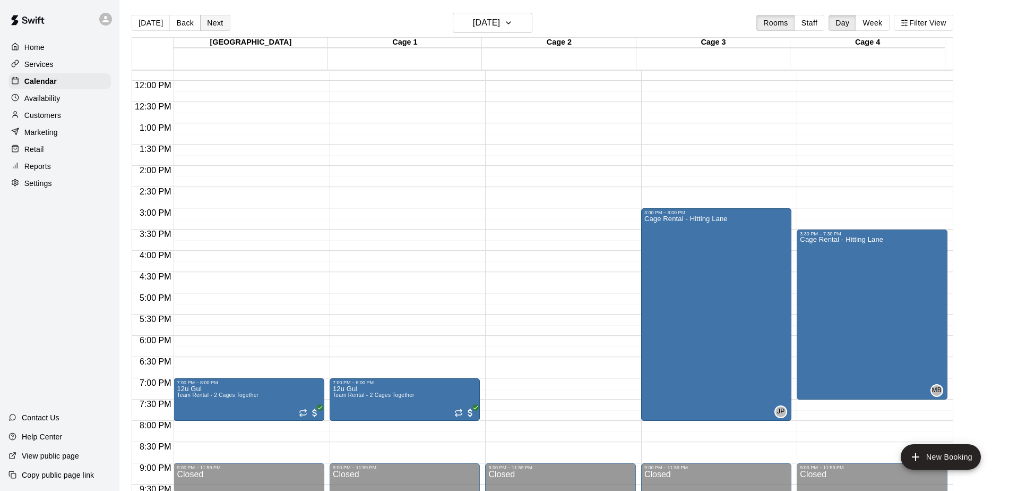
click at [216, 18] on button "Next" at bounding box center [215, 23] width 30 height 16
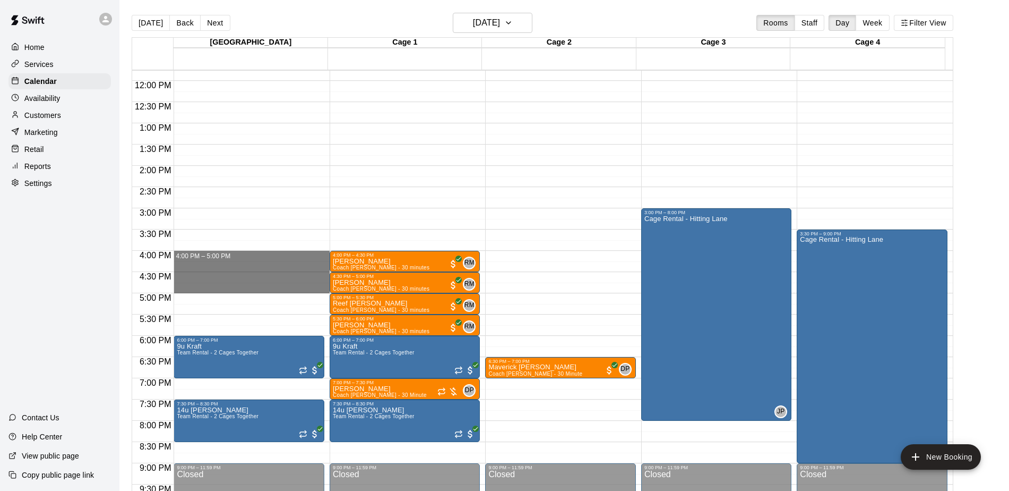
drag, startPoint x: 209, startPoint y: 254, endPoint x: 209, endPoint y: 287, distance: 32.9
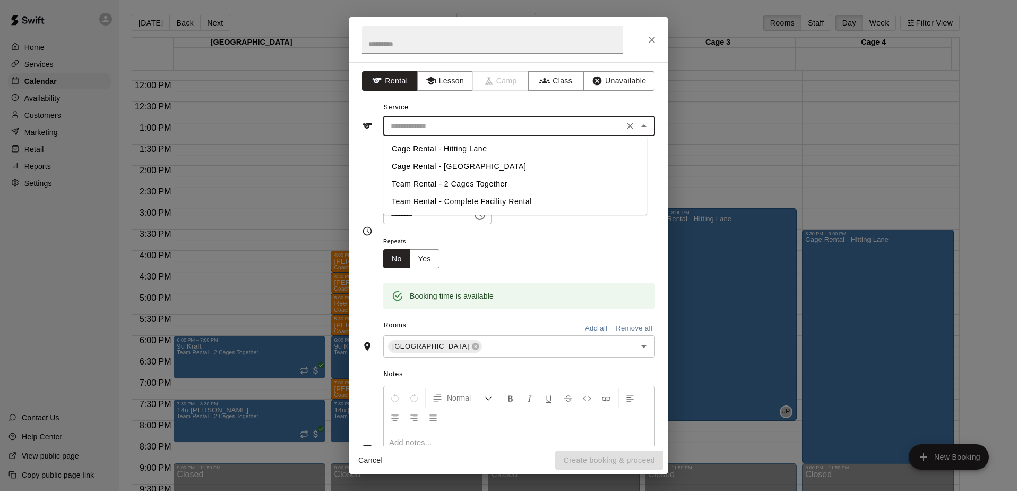
click at [443, 130] on input "text" at bounding box center [504, 125] width 234 height 13
click at [440, 151] on li "Cage Rental - Hitting Lane" at bounding box center [515, 149] width 264 height 18
type input "**********"
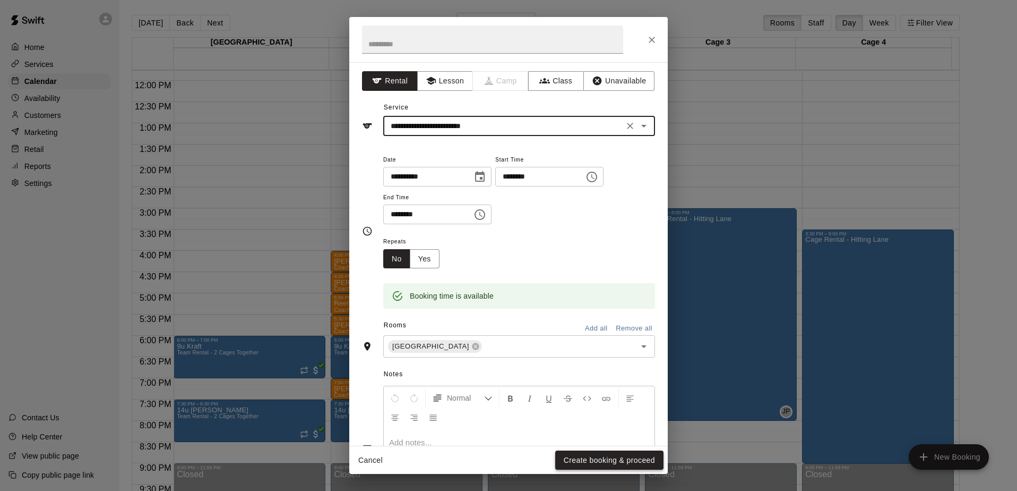
click at [582, 462] on button "Create booking & proceed" at bounding box center [609, 460] width 108 height 20
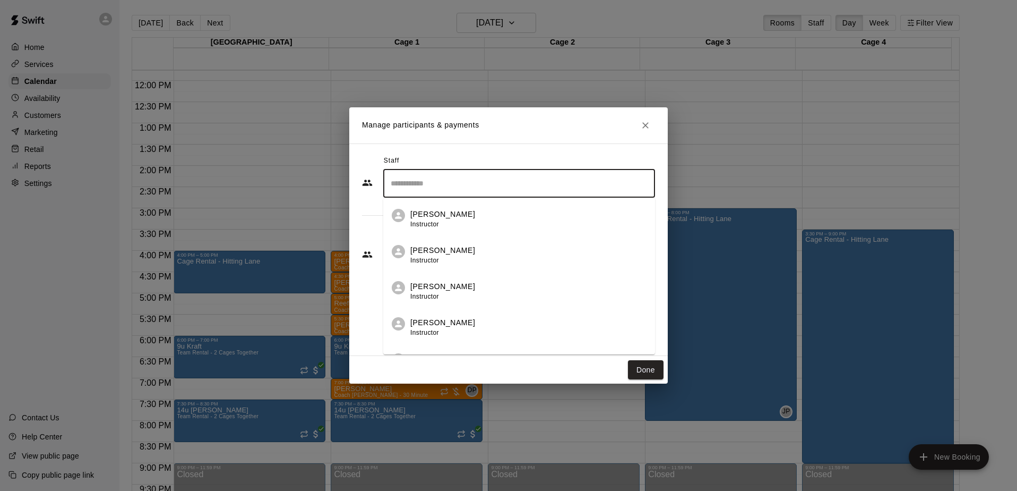
click at [414, 183] on input "Search staff" at bounding box center [519, 183] width 262 height 19
click at [425, 218] on div "[PERSON_NAME] Instructor" at bounding box center [442, 219] width 65 height 21
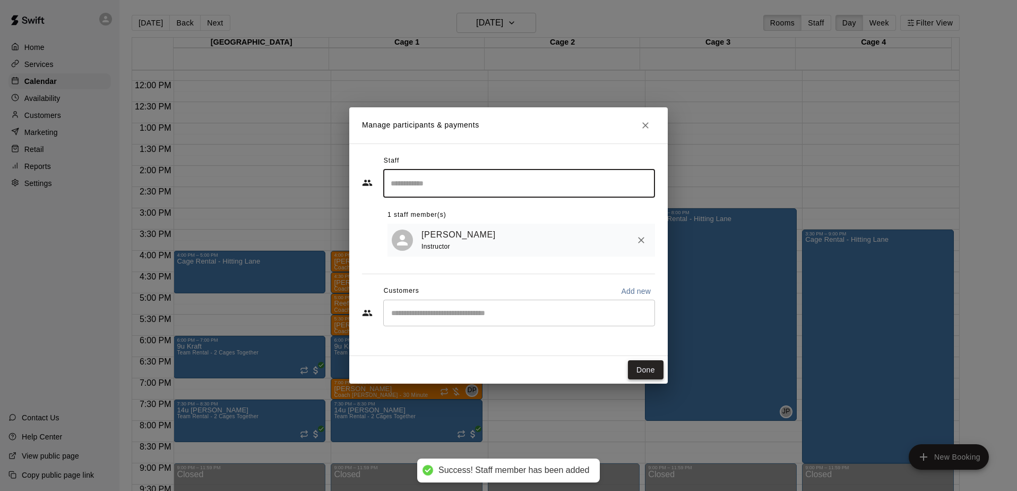
click at [648, 371] on button "Done" at bounding box center [646, 370] width 36 height 20
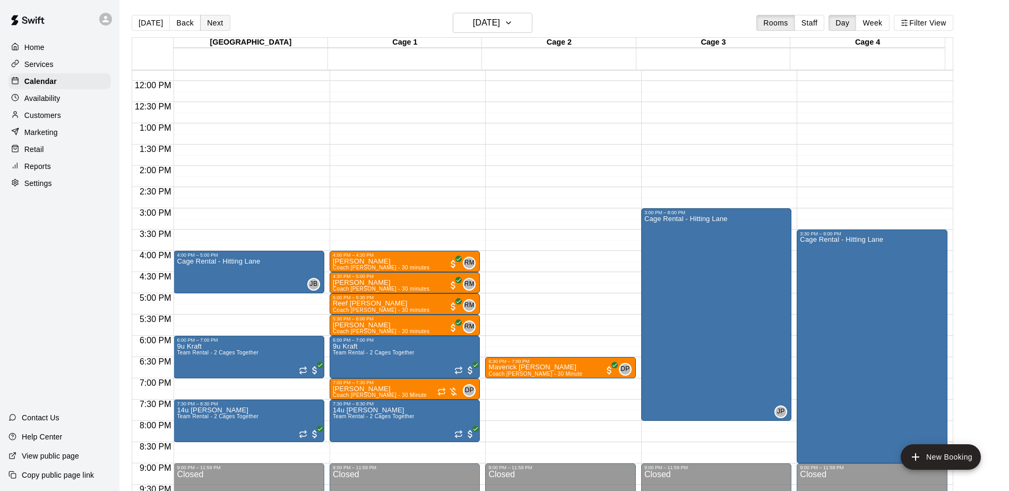
click at [218, 23] on button "Next" at bounding box center [215, 23] width 30 height 16
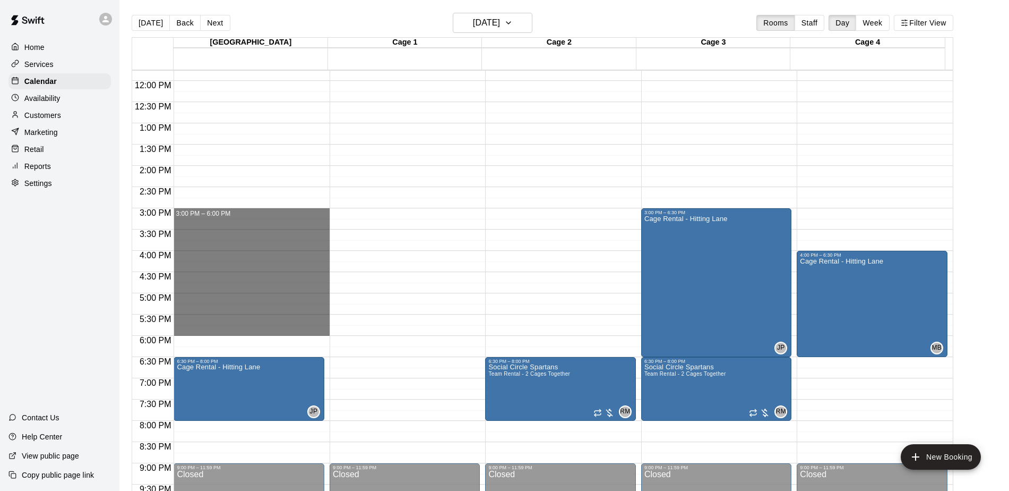
drag, startPoint x: 230, startPoint y: 211, endPoint x: 226, endPoint y: 331, distance: 119.5
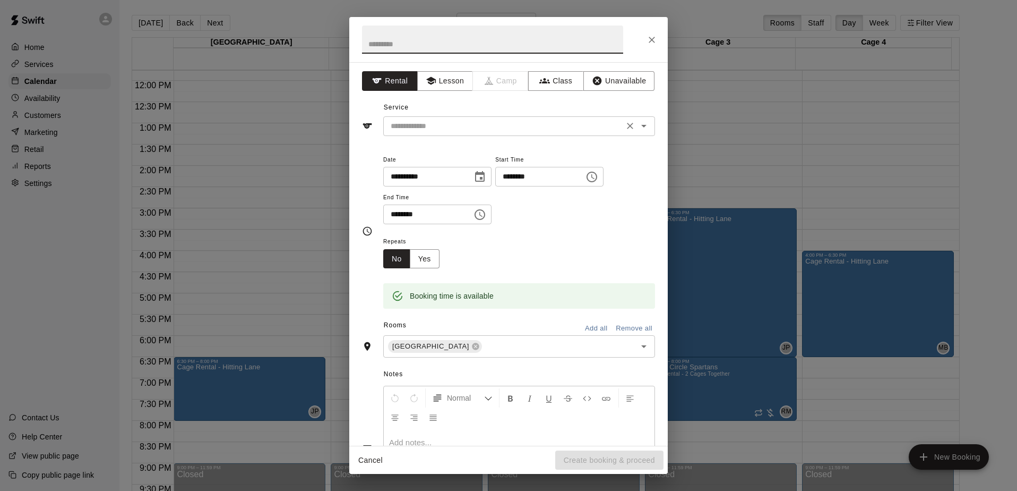
click at [457, 123] on input "text" at bounding box center [504, 125] width 234 height 13
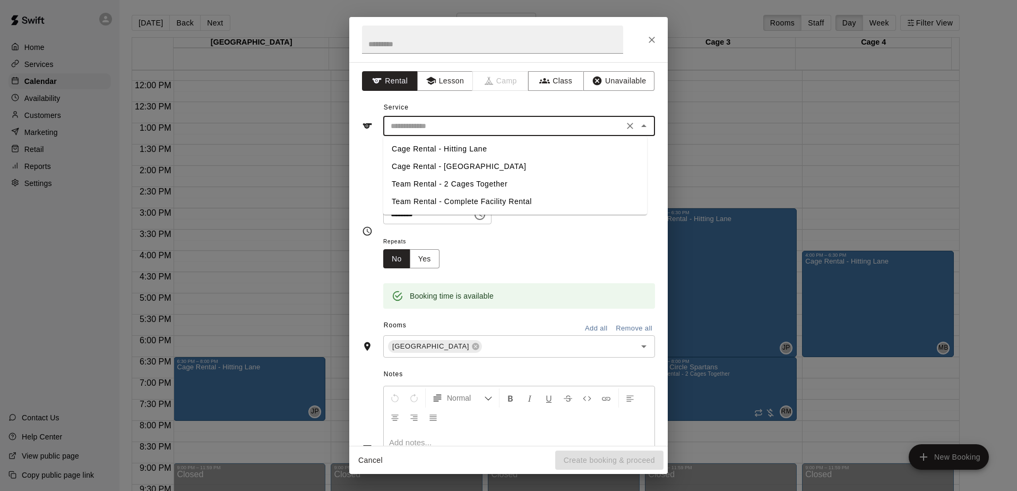
click at [454, 148] on li "Cage Rental - Hitting Lane" at bounding box center [515, 149] width 264 height 18
type input "**********"
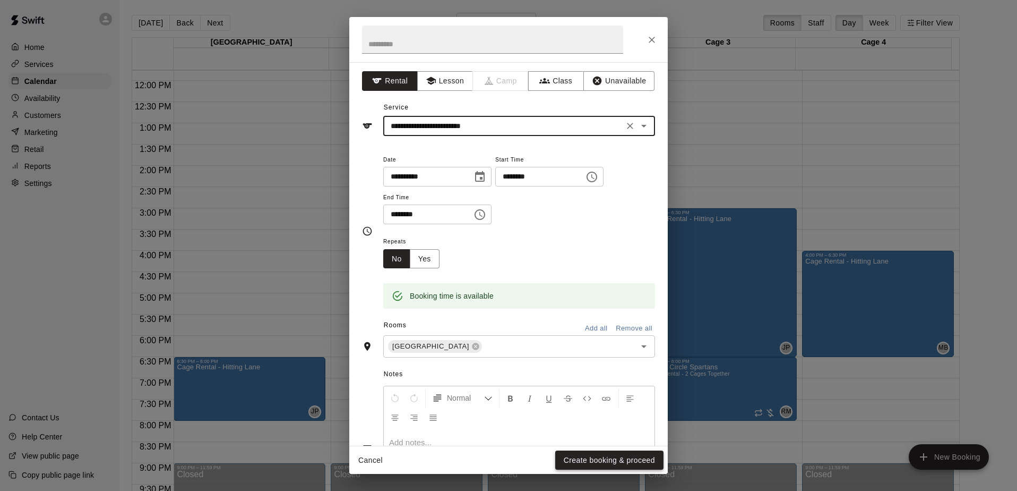
click at [600, 468] on button "Create booking & proceed" at bounding box center [609, 460] width 108 height 20
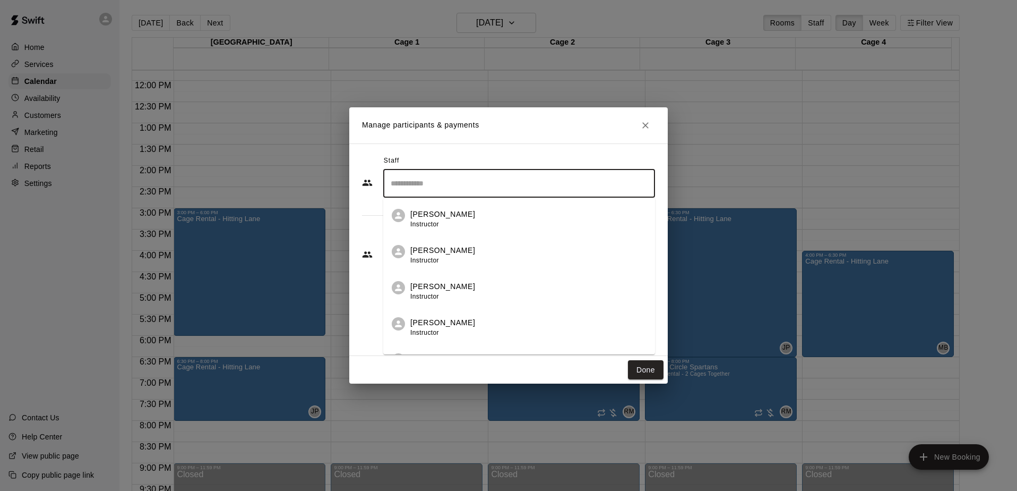
click at [440, 184] on input "Search staff" at bounding box center [519, 183] width 262 height 19
click at [430, 216] on p "[PERSON_NAME]" at bounding box center [442, 214] width 65 height 11
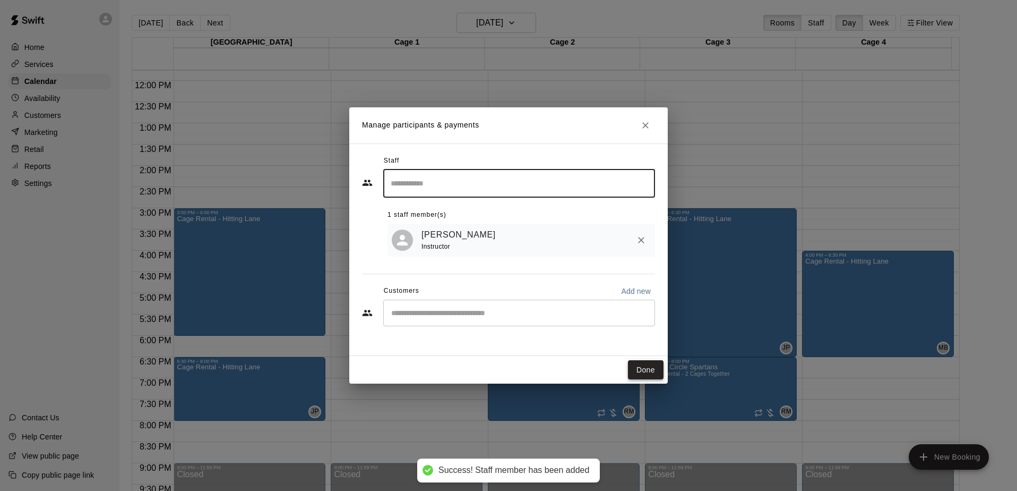
click at [646, 371] on button "Done" at bounding box center [646, 370] width 36 height 20
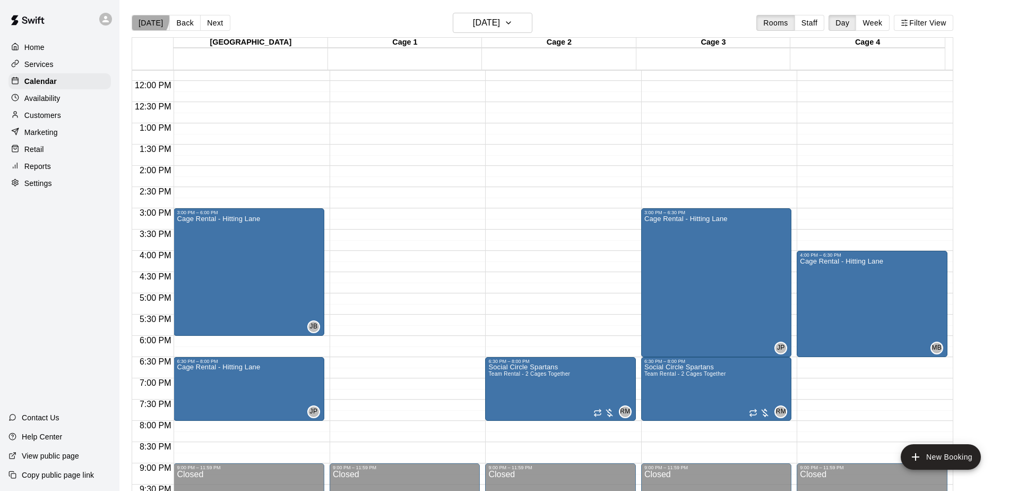
click at [145, 19] on button "[DATE]" at bounding box center [151, 23] width 38 height 16
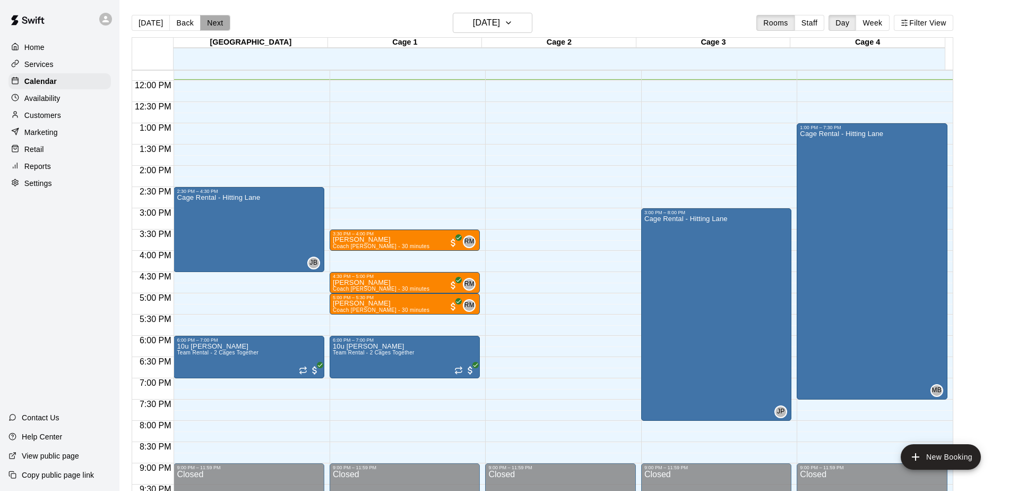
click at [208, 25] on button "Next" at bounding box center [215, 23] width 30 height 16
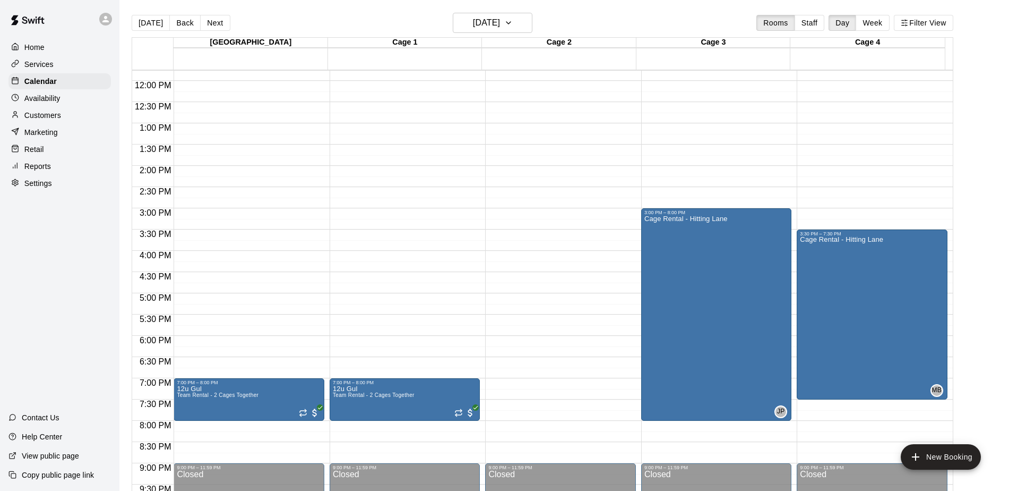
click at [235, 20] on div "[DATE] Back [DATE][DATE] Rooms Staff Day Week Filter View" at bounding box center [543, 25] width 822 height 24
click at [216, 19] on button "Next" at bounding box center [215, 23] width 30 height 16
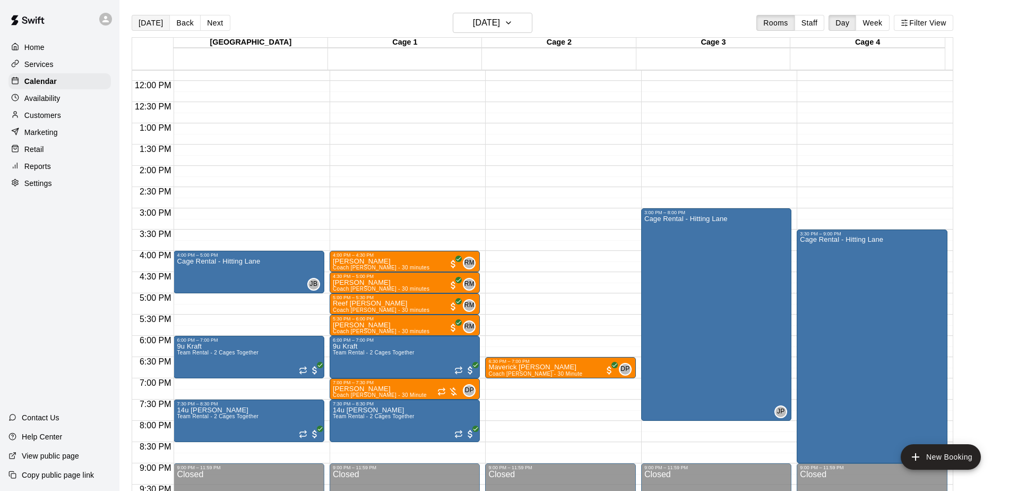
click at [164, 19] on button "[DATE]" at bounding box center [151, 23] width 38 height 16
